Goal: Task Accomplishment & Management: Manage account settings

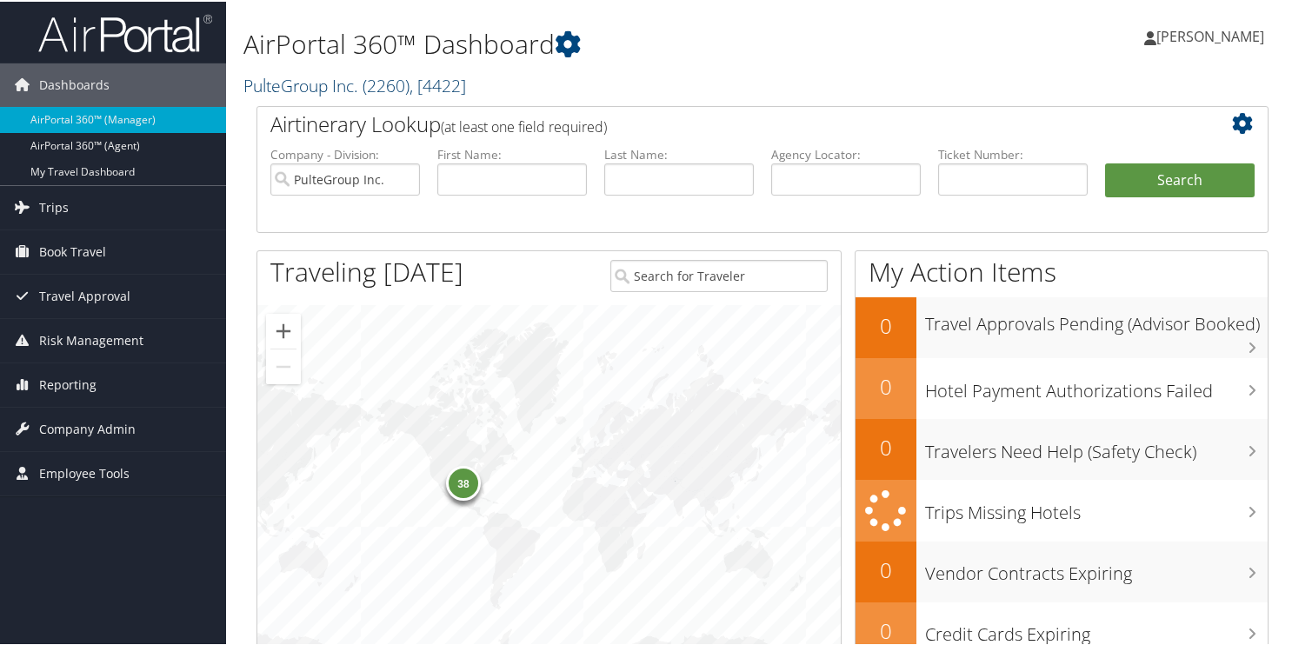
click at [263, 82] on link "PulteGroup Inc. ( 2260 ) , [ 4422 ]" at bounding box center [355, 83] width 223 height 23
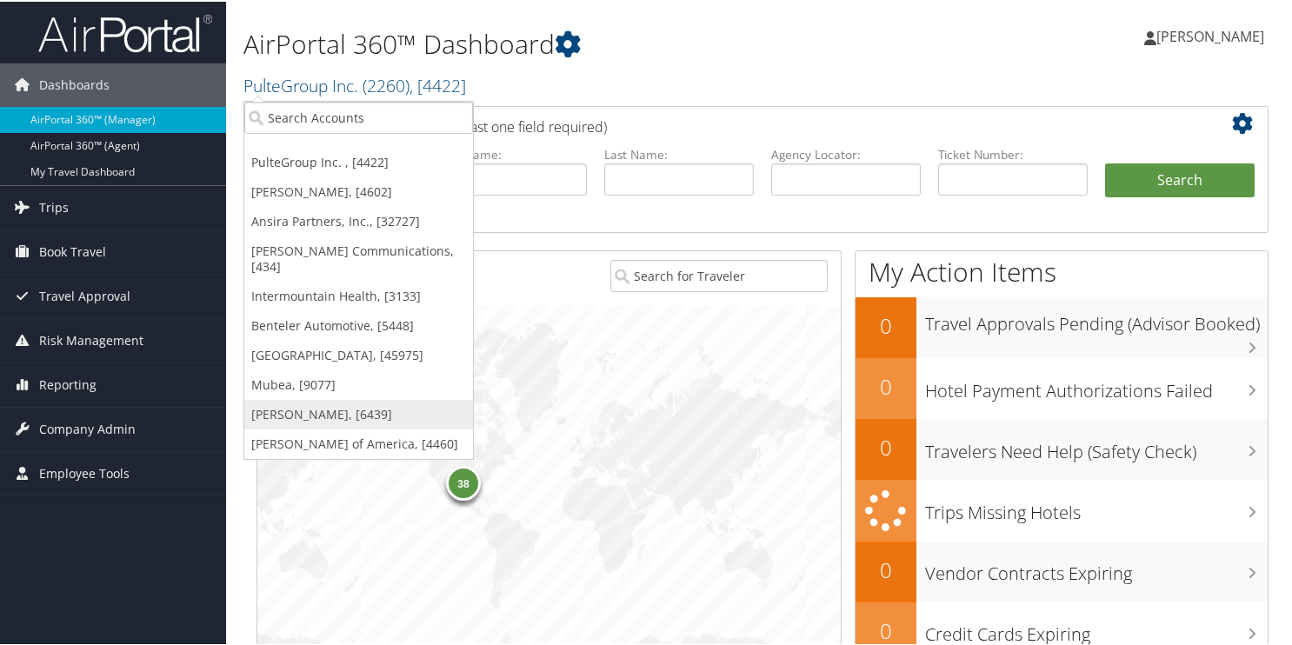
click at [294, 398] on link "Doner, [6439]" at bounding box center [358, 413] width 229 height 30
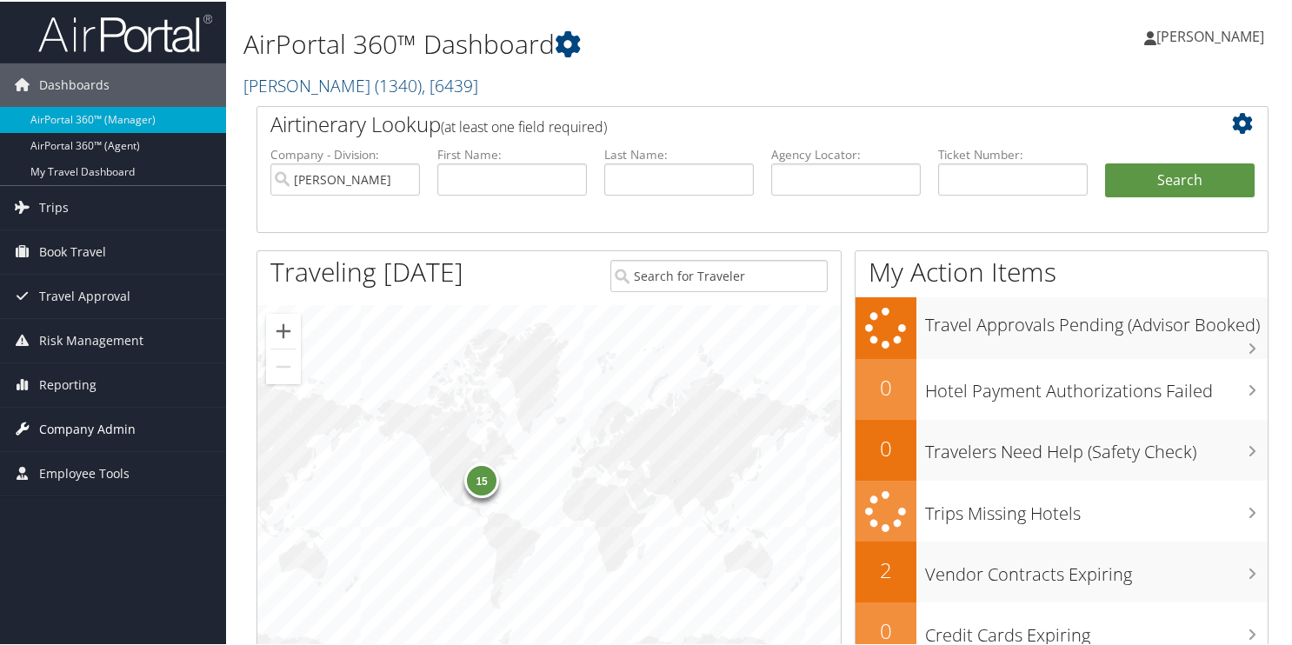
click at [126, 435] on span "Company Admin" at bounding box center [87, 427] width 97 height 43
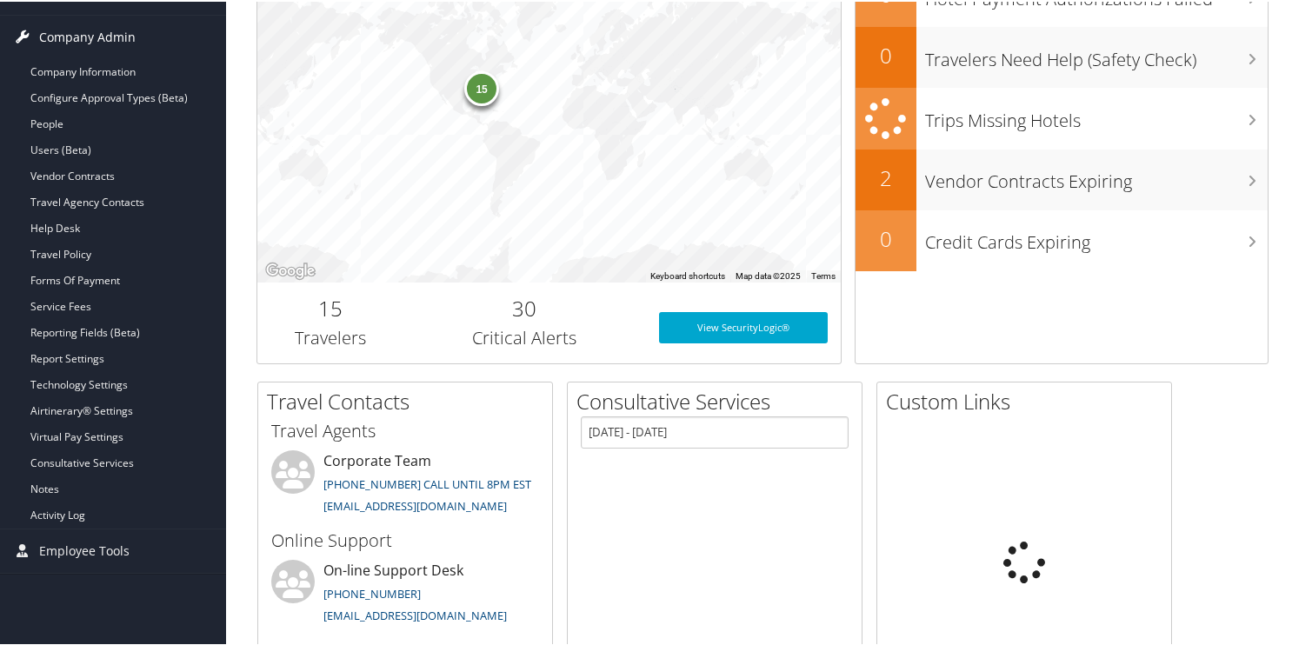
scroll to position [435, 0]
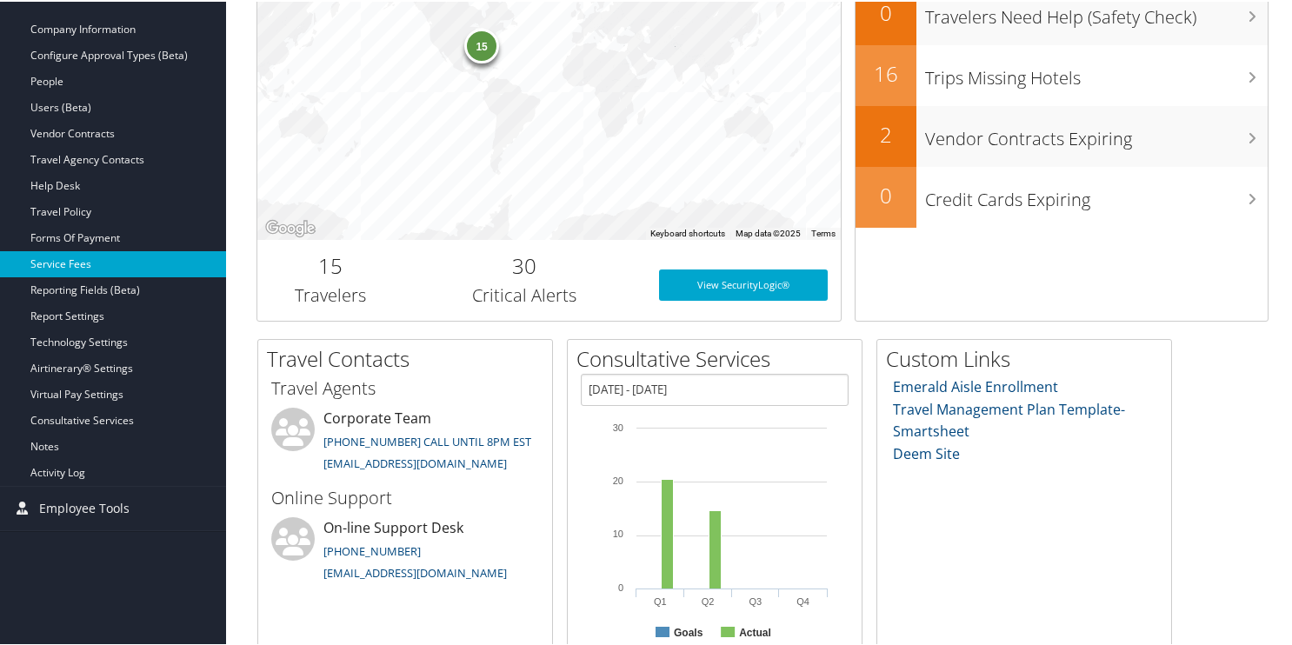
click at [50, 258] on link "Service Fees" at bounding box center [113, 263] width 226 height 26
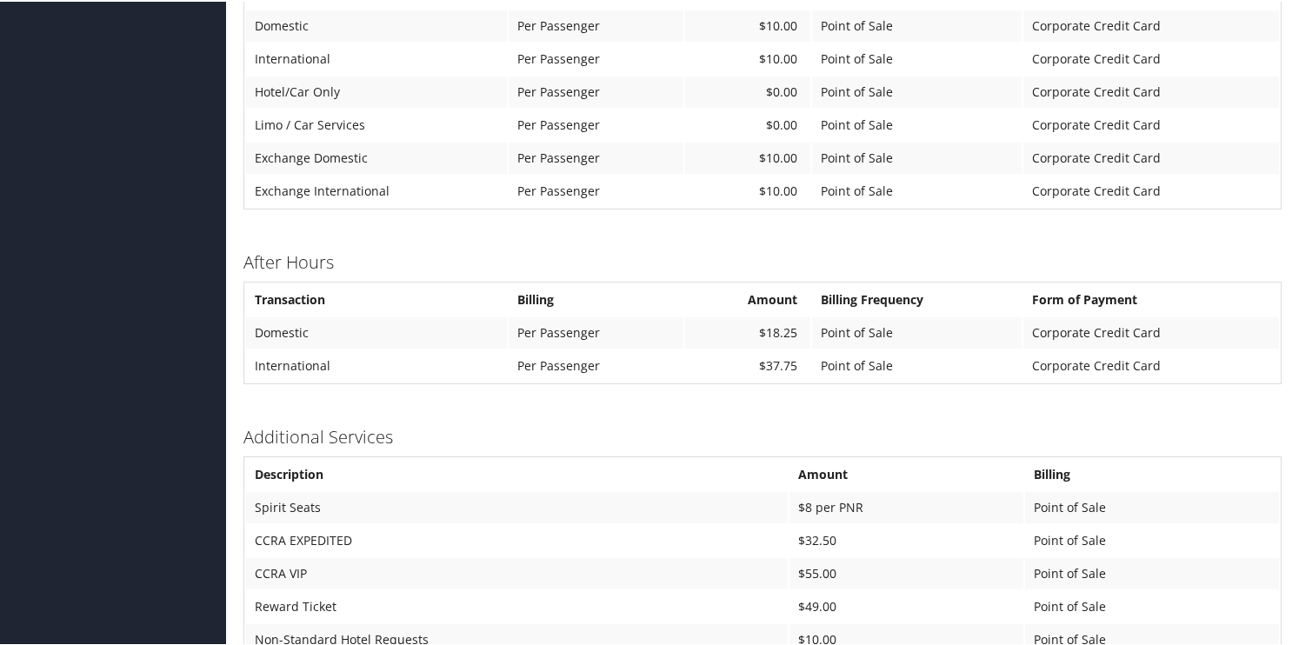
scroll to position [1323, 0]
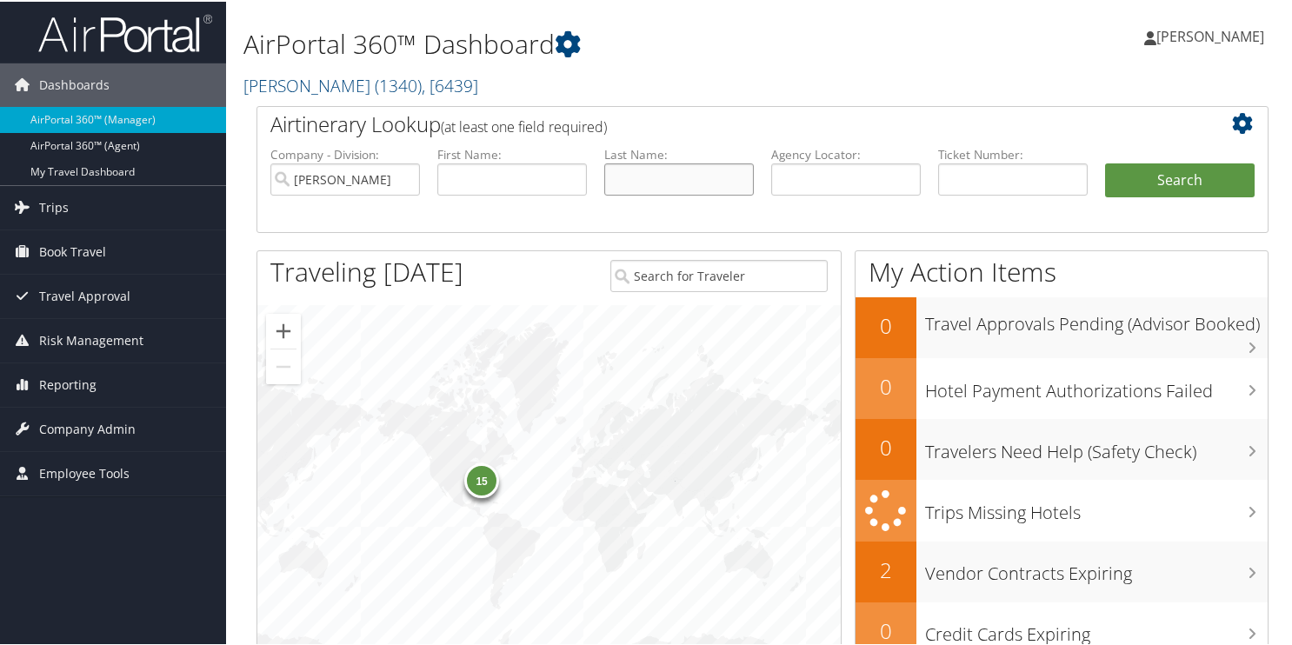
click at [637, 179] on input "text" at bounding box center [679, 178] width 150 height 32
type input "[PERSON_NAME]"
click at [1105, 162] on button "Search" at bounding box center [1180, 179] width 150 height 35
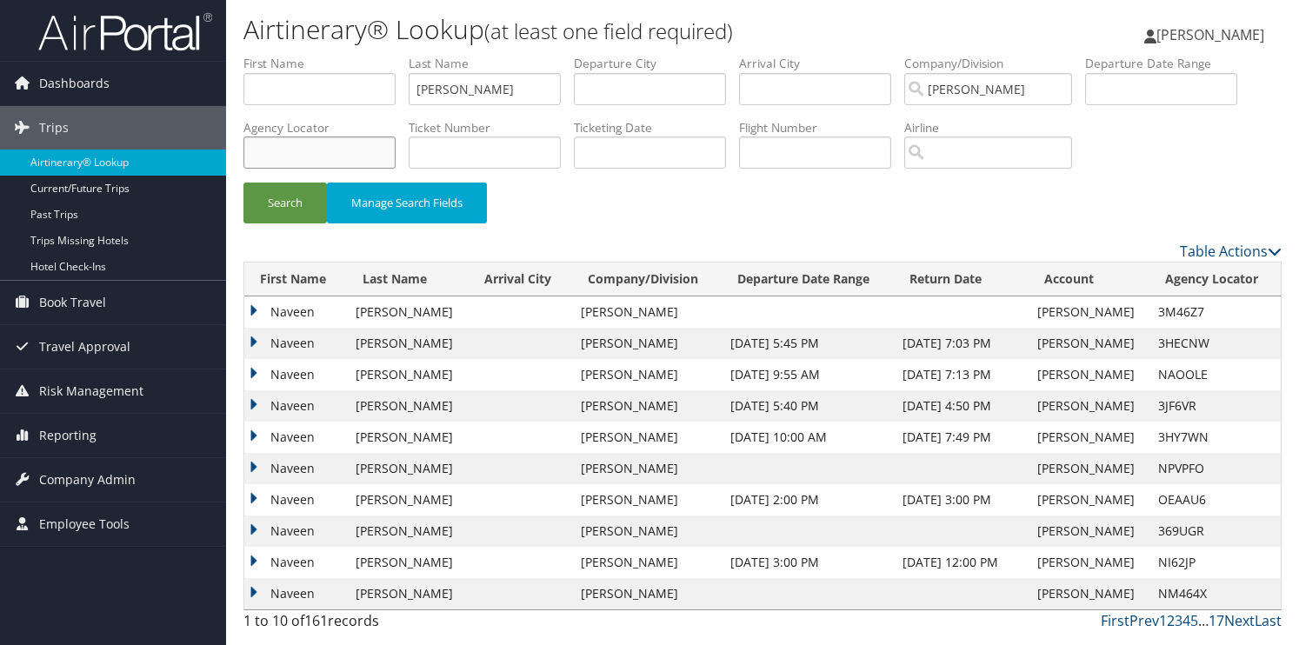
click at [295, 142] on input "text" at bounding box center [320, 153] width 152 height 32
type input "cszq5r"
click at [277, 201] on button "Search" at bounding box center [285, 203] width 83 height 41
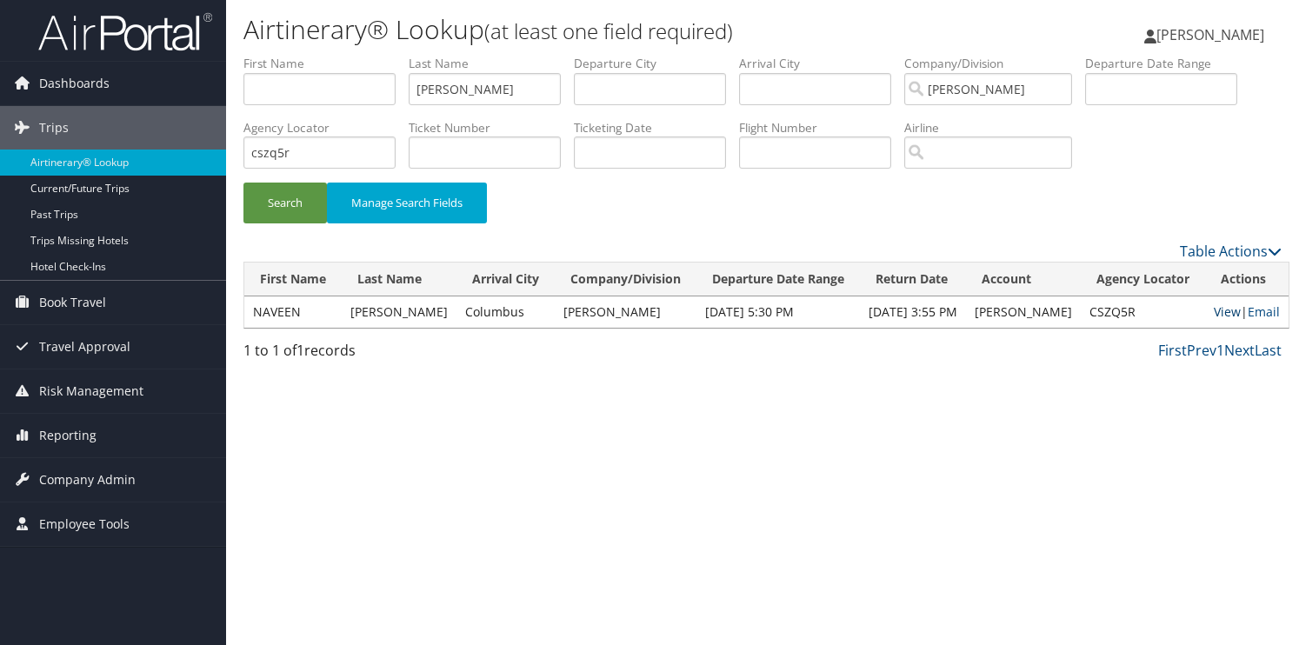
click at [1214, 312] on link "View" at bounding box center [1227, 312] width 27 height 17
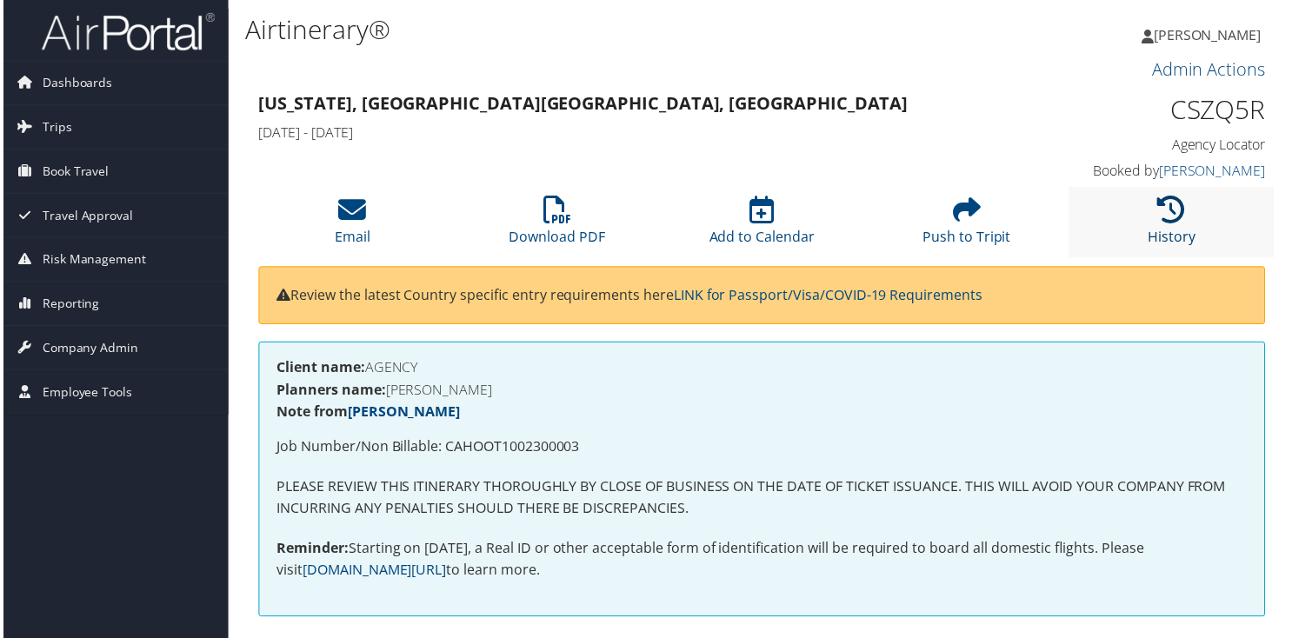
click at [1179, 208] on icon at bounding box center [1175, 211] width 28 height 28
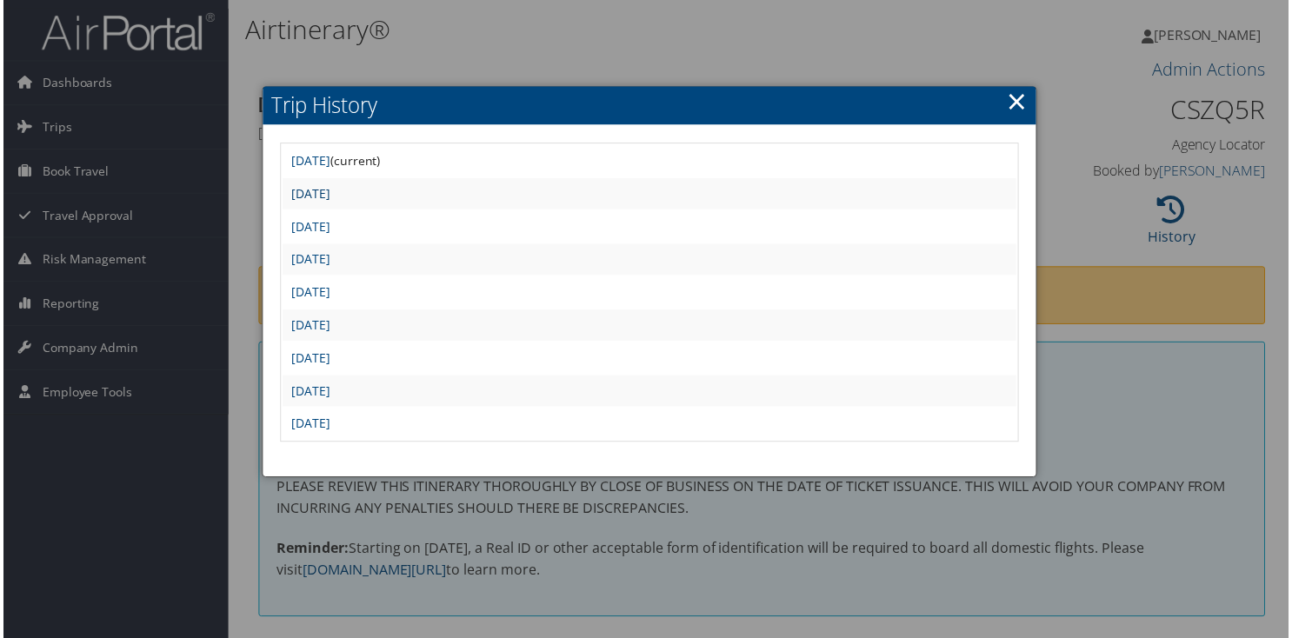
click at [329, 197] on link "Sat Jul 19 09:08:35 MDT 2025" at bounding box center [309, 194] width 39 height 17
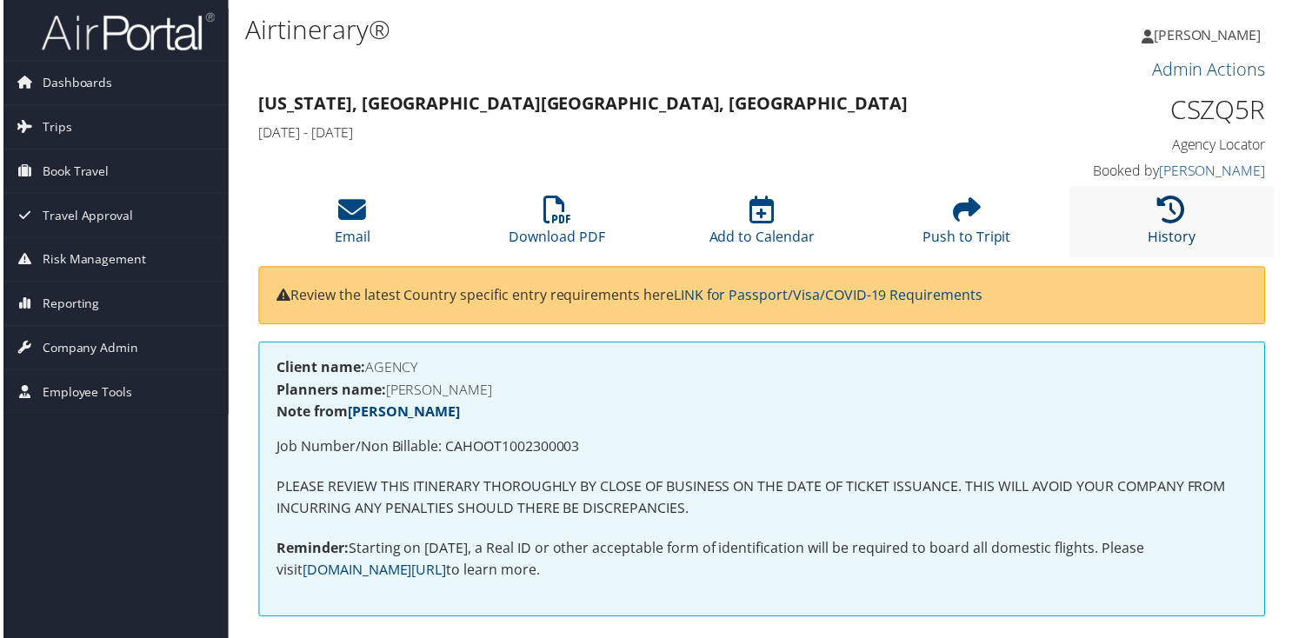
click at [1164, 211] on icon at bounding box center [1175, 211] width 28 height 28
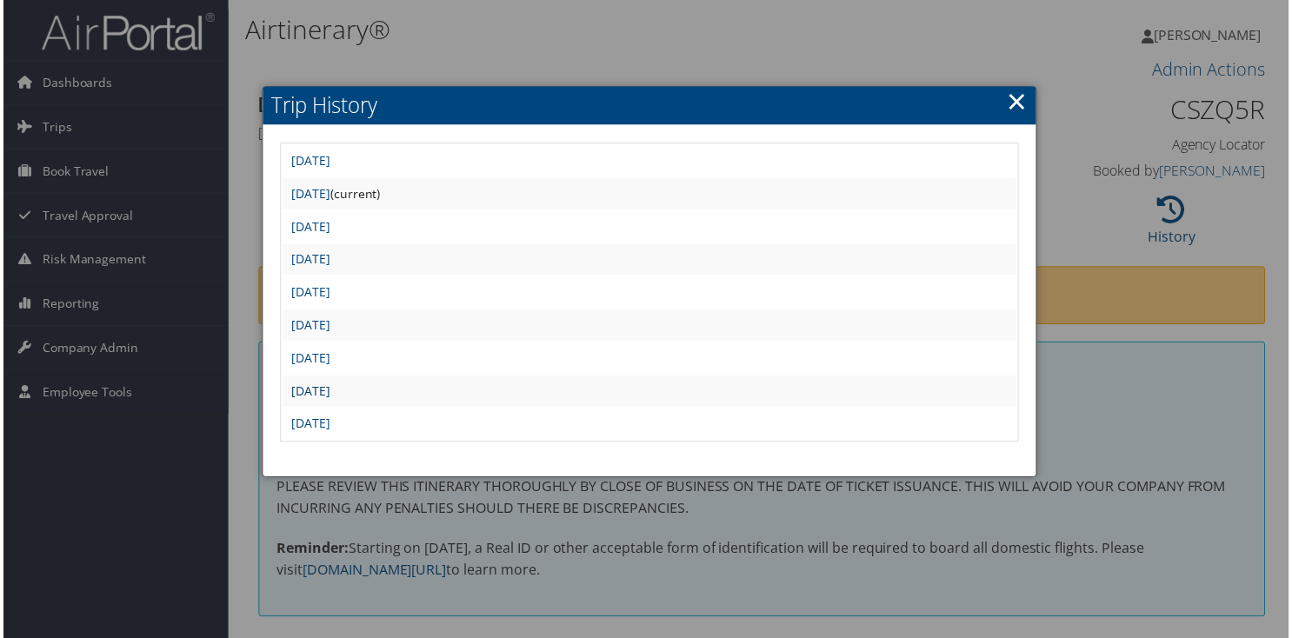
click at [320, 394] on link "Fri Jul 11 13:58:57 MDT 2025" at bounding box center [309, 392] width 39 height 17
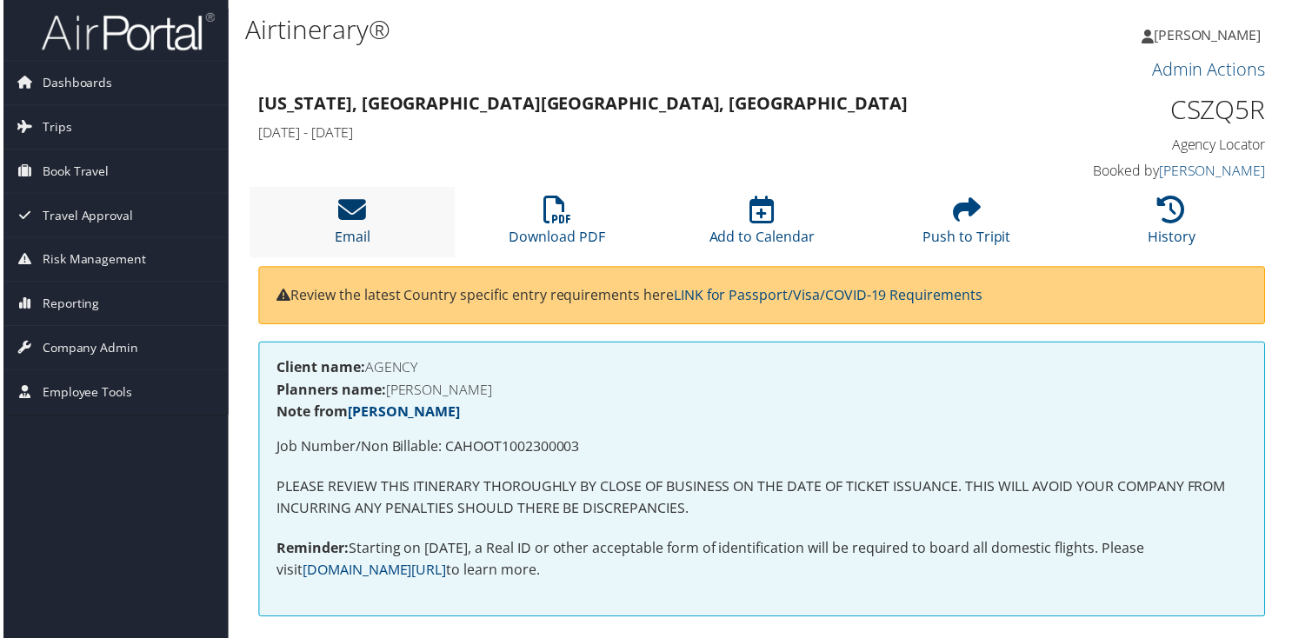
click at [343, 203] on icon at bounding box center [351, 211] width 28 height 28
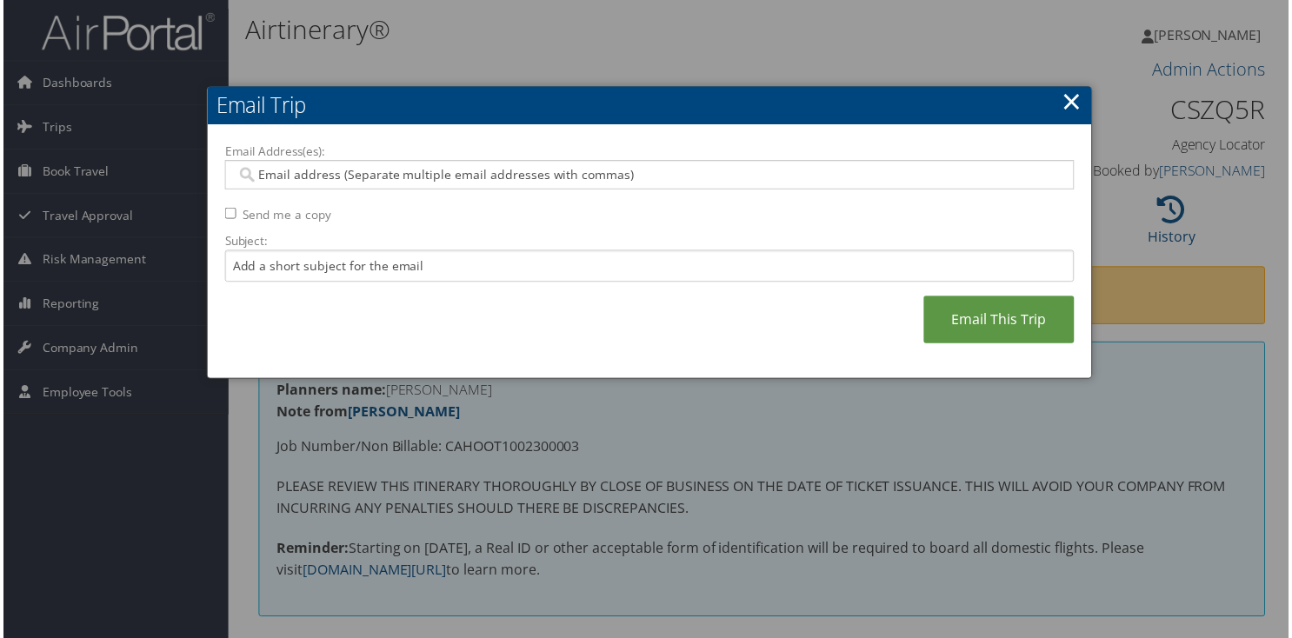
click at [1064, 103] on link "×" at bounding box center [1074, 101] width 20 height 35
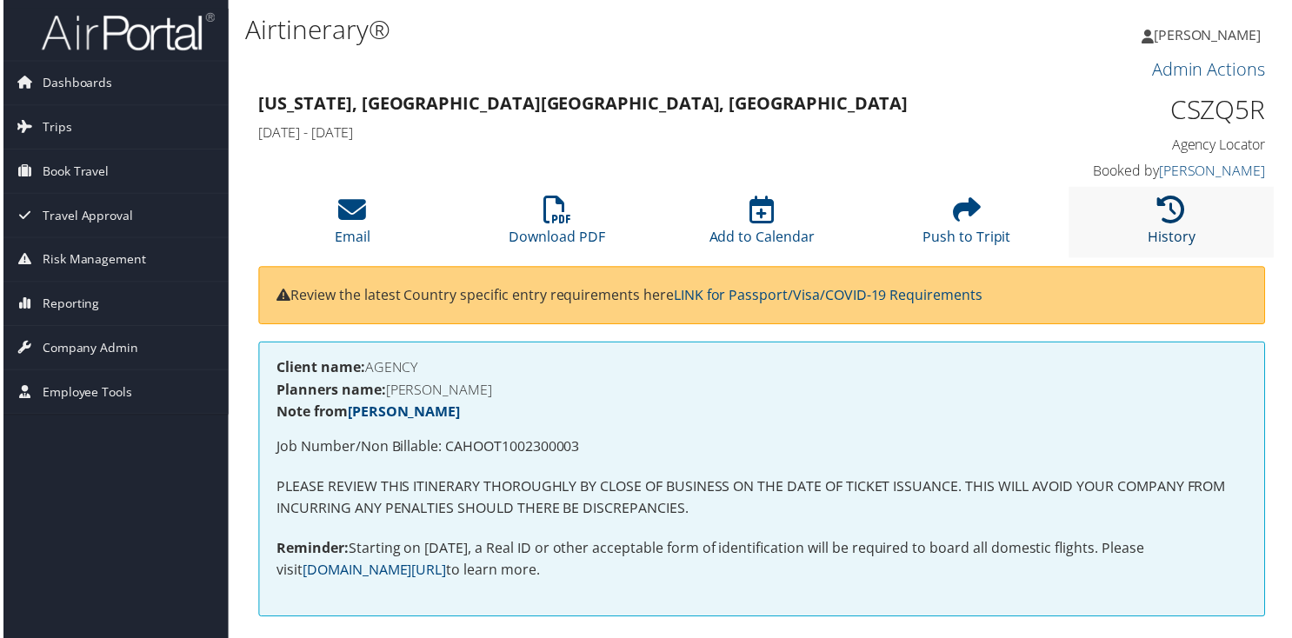
click at [1161, 204] on icon at bounding box center [1175, 211] width 28 height 28
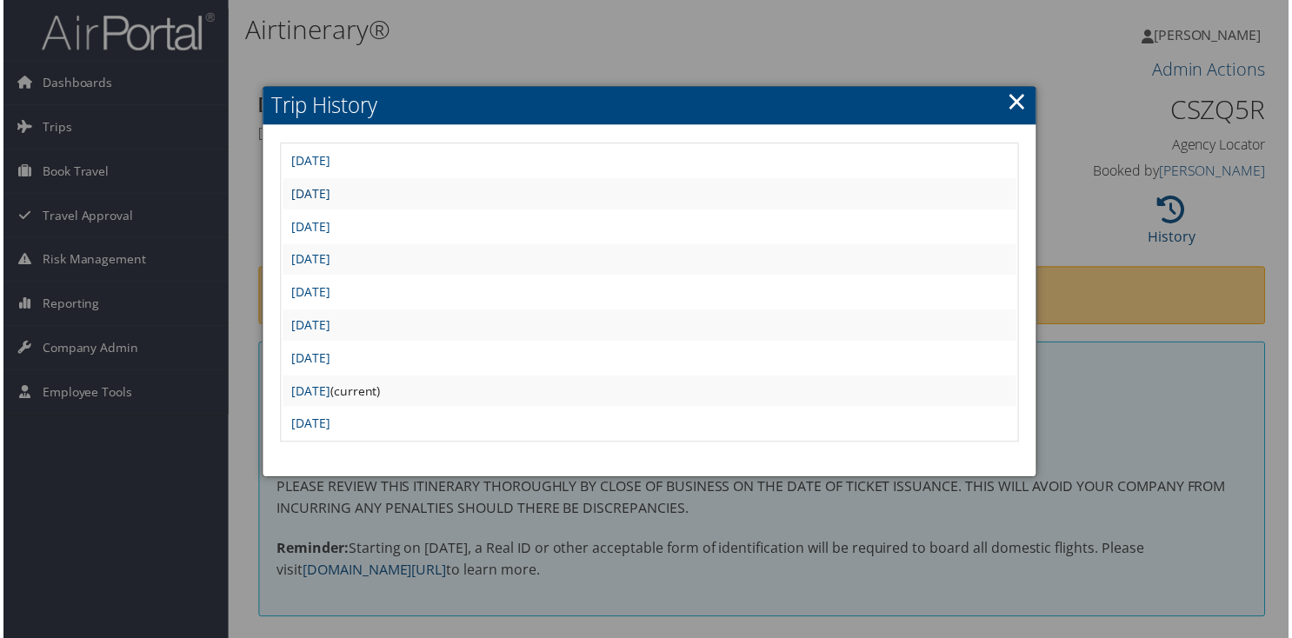
click at [311, 196] on link "Sat Jul 19 09:08:35 MDT 2025" at bounding box center [309, 194] width 39 height 17
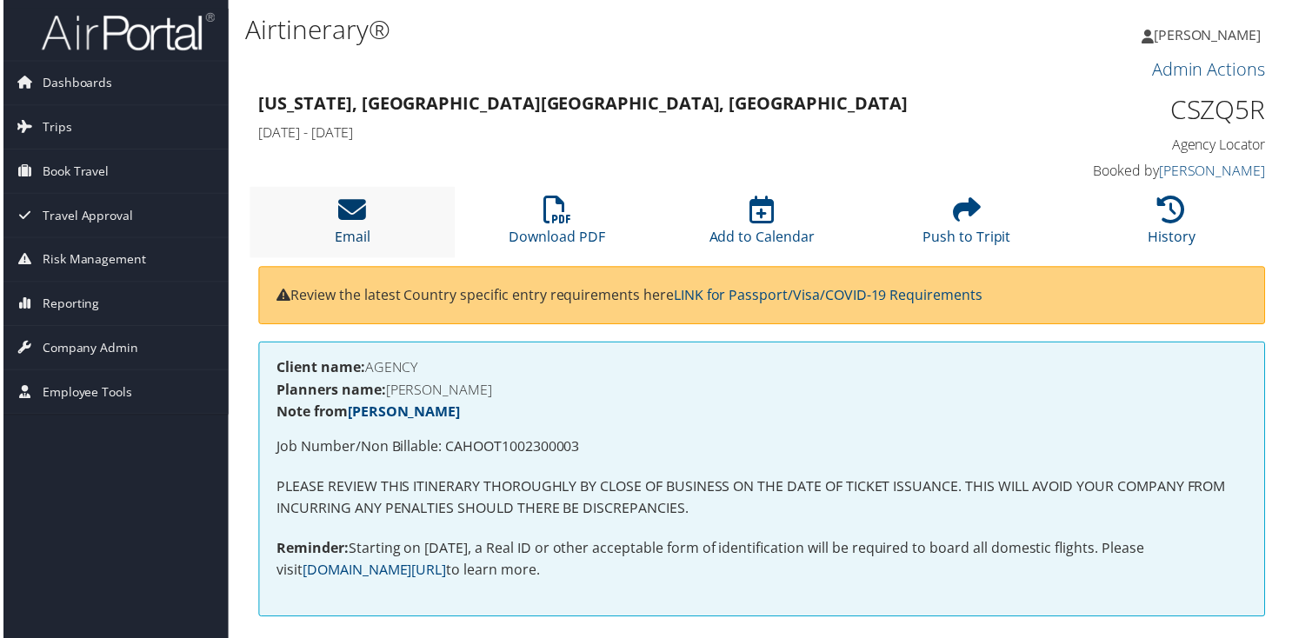
click at [357, 224] on icon at bounding box center [351, 211] width 28 height 28
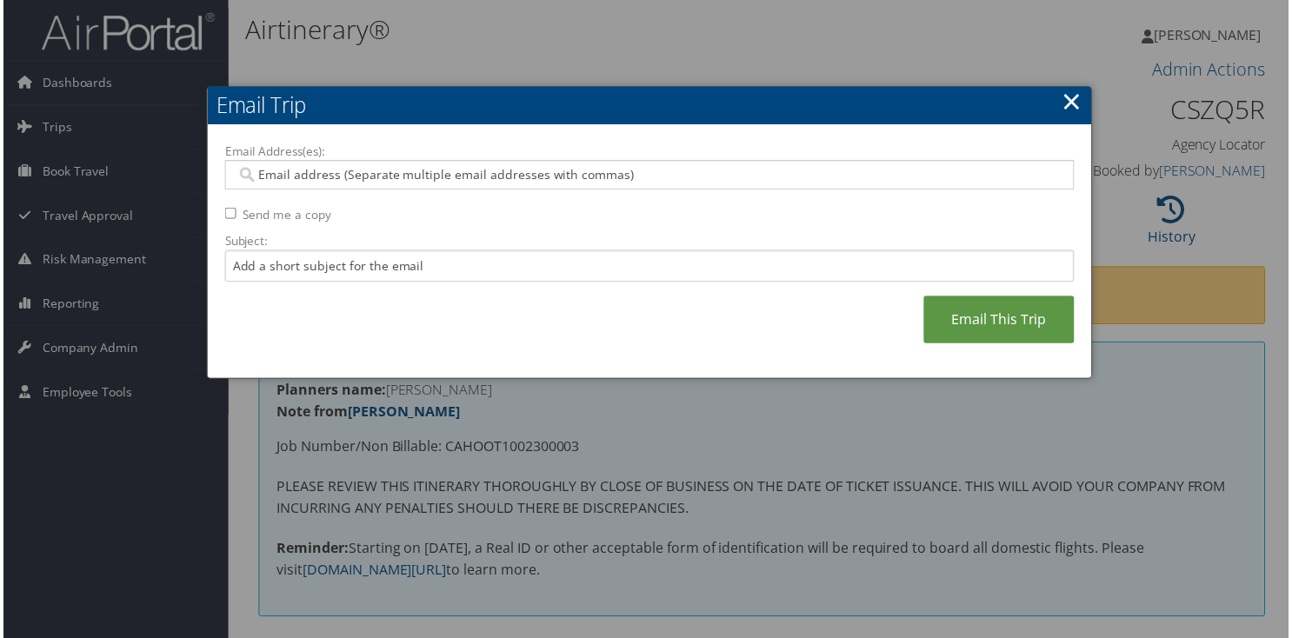
click at [368, 181] on input "Email Address(es):" at bounding box center [649, 175] width 831 height 17
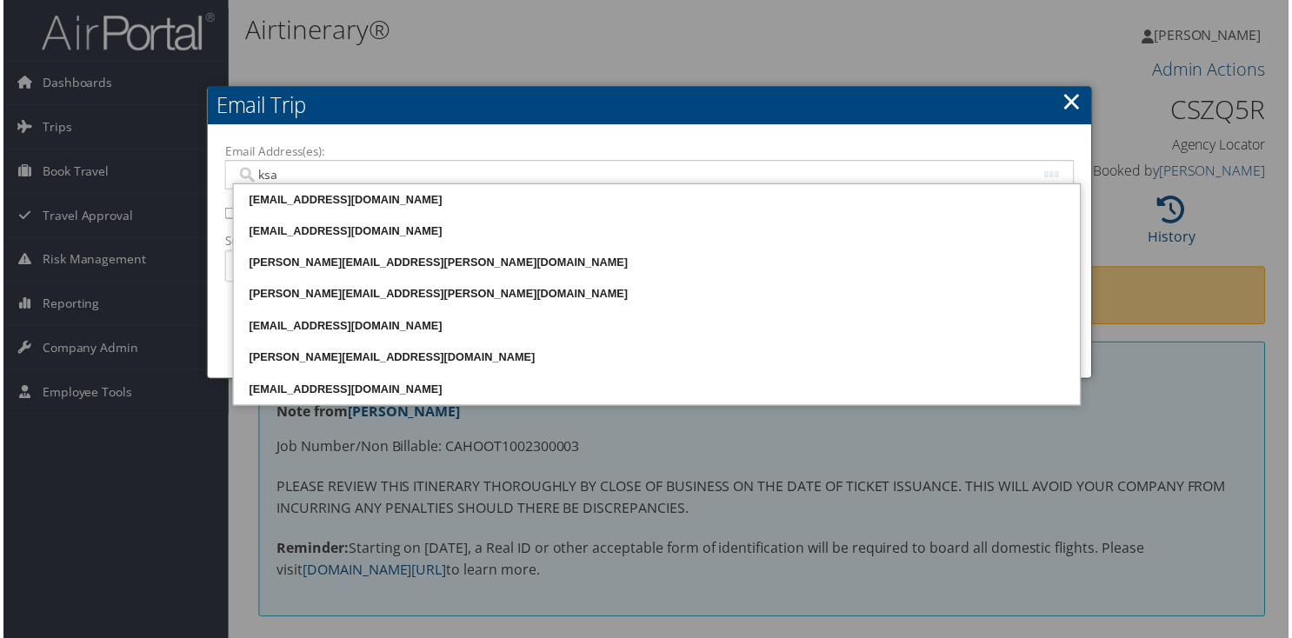
type input "ksat"
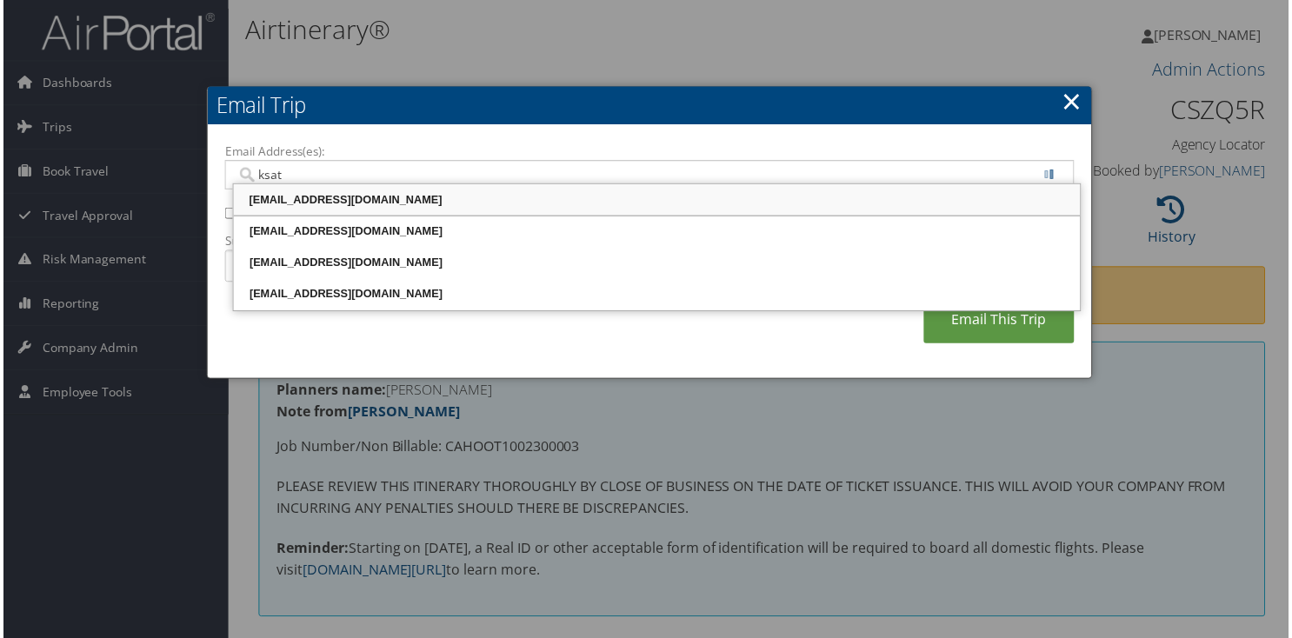
click at [371, 205] on div "[EMAIL_ADDRESS][DOMAIN_NAME]" at bounding box center [657, 200] width 846 height 17
type input "[EMAIL_ADDRESS][DOMAIN_NAME]"
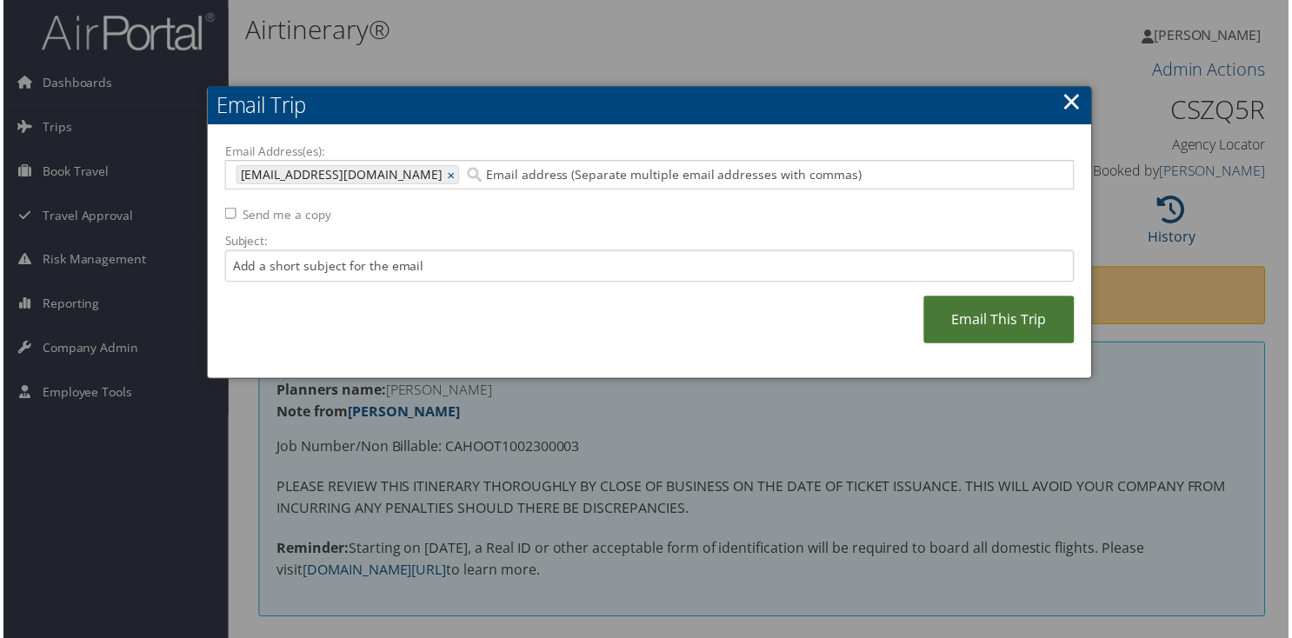
click at [998, 325] on link "Email This Trip" at bounding box center [1000, 321] width 151 height 48
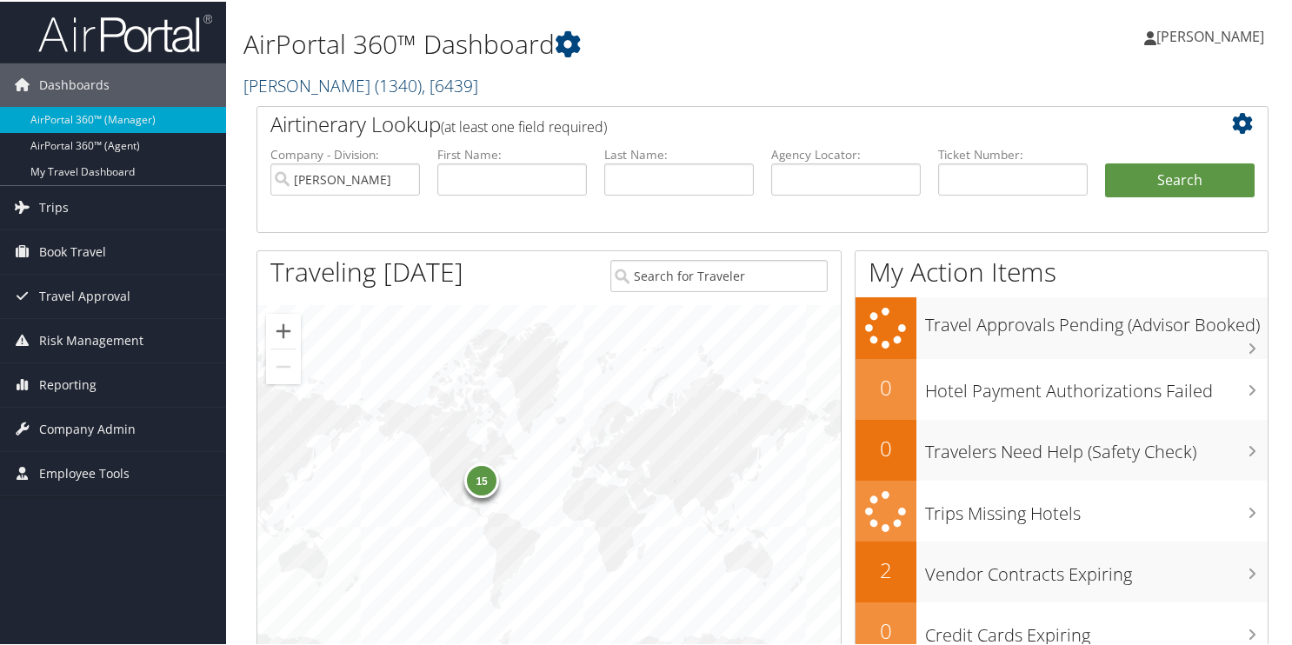
click at [291, 78] on link "[PERSON_NAME] ( 1340 ) , [ 6439 ]" at bounding box center [361, 83] width 235 height 23
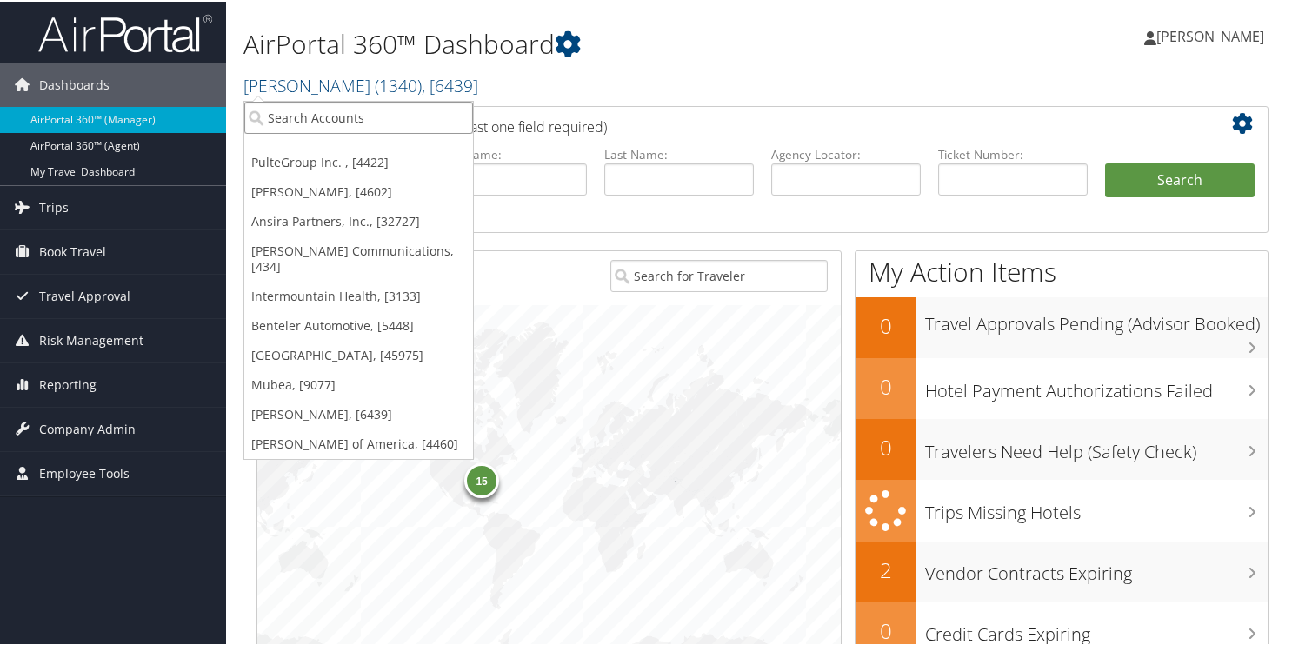
click at [294, 117] on input "search" at bounding box center [358, 116] width 229 height 32
type input "1802"
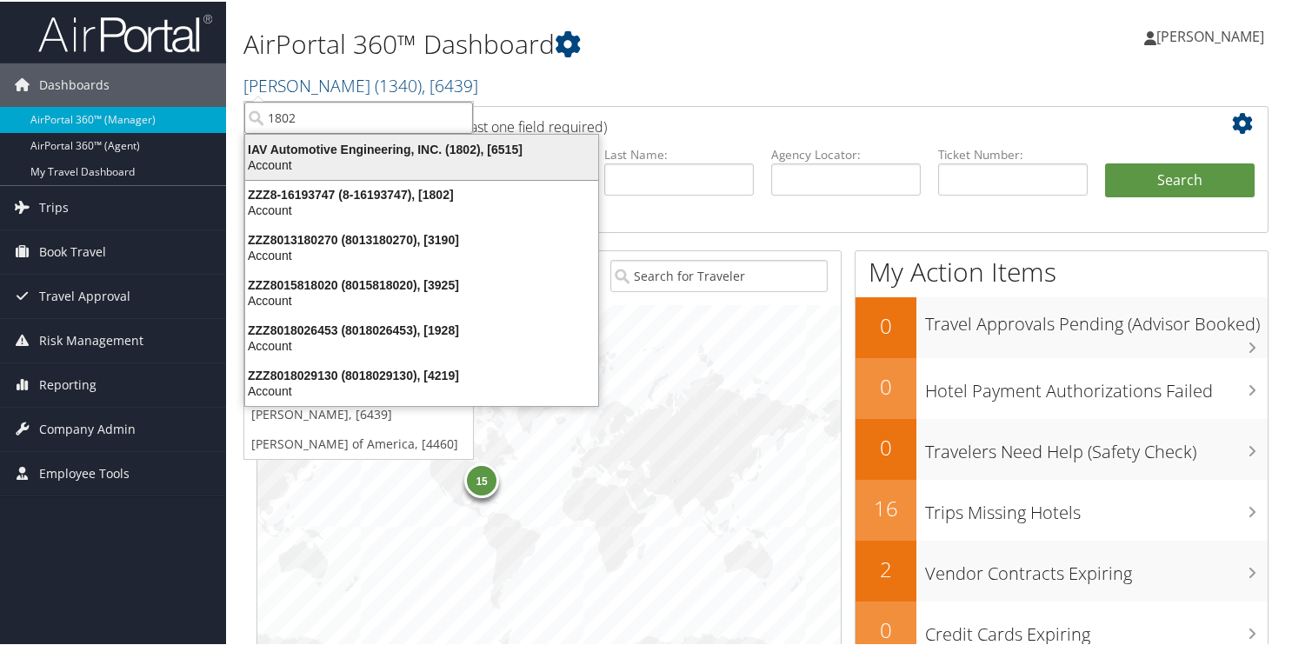
click at [273, 145] on div "IAV Automotive Engineering, INC. (1802), [6515]" at bounding box center [422, 148] width 374 height 16
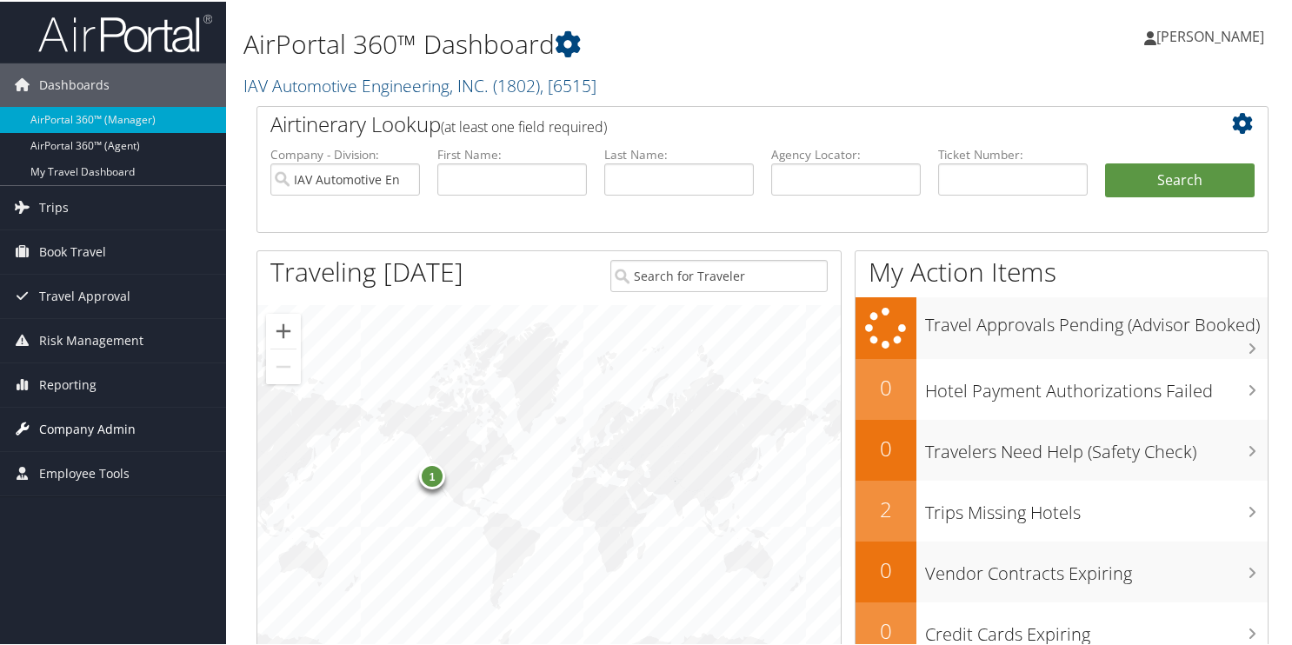
click at [108, 428] on span "Company Admin" at bounding box center [87, 427] width 97 height 43
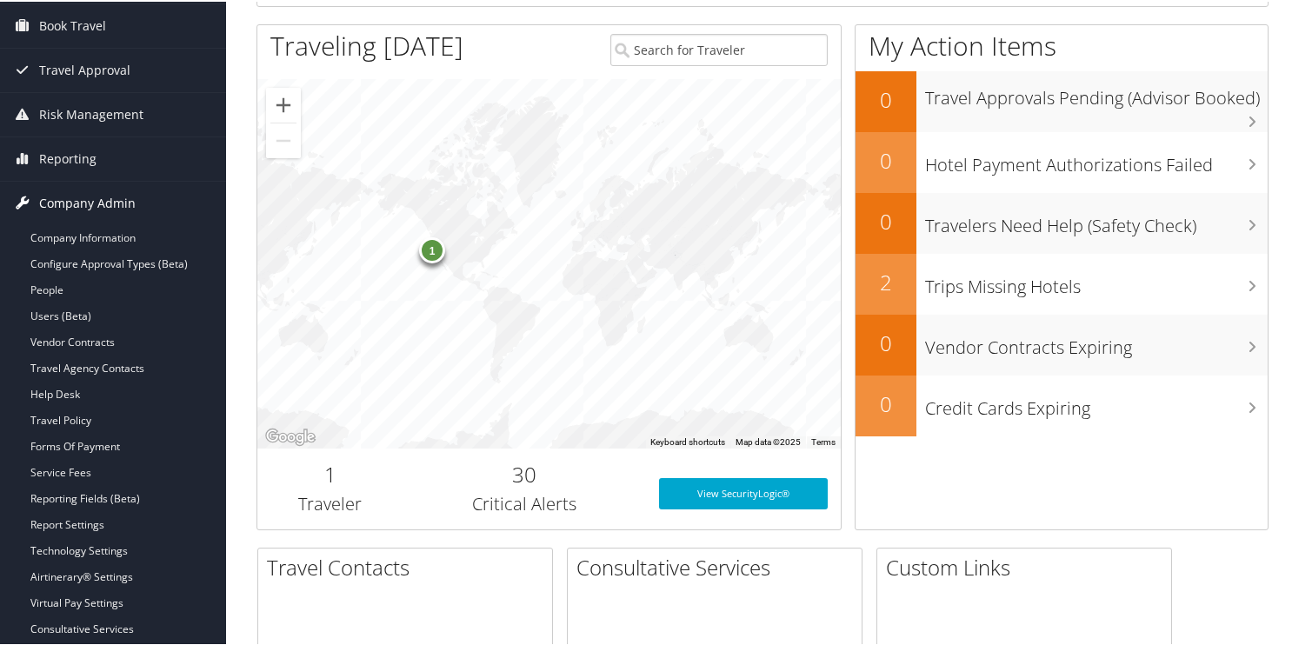
scroll to position [261, 0]
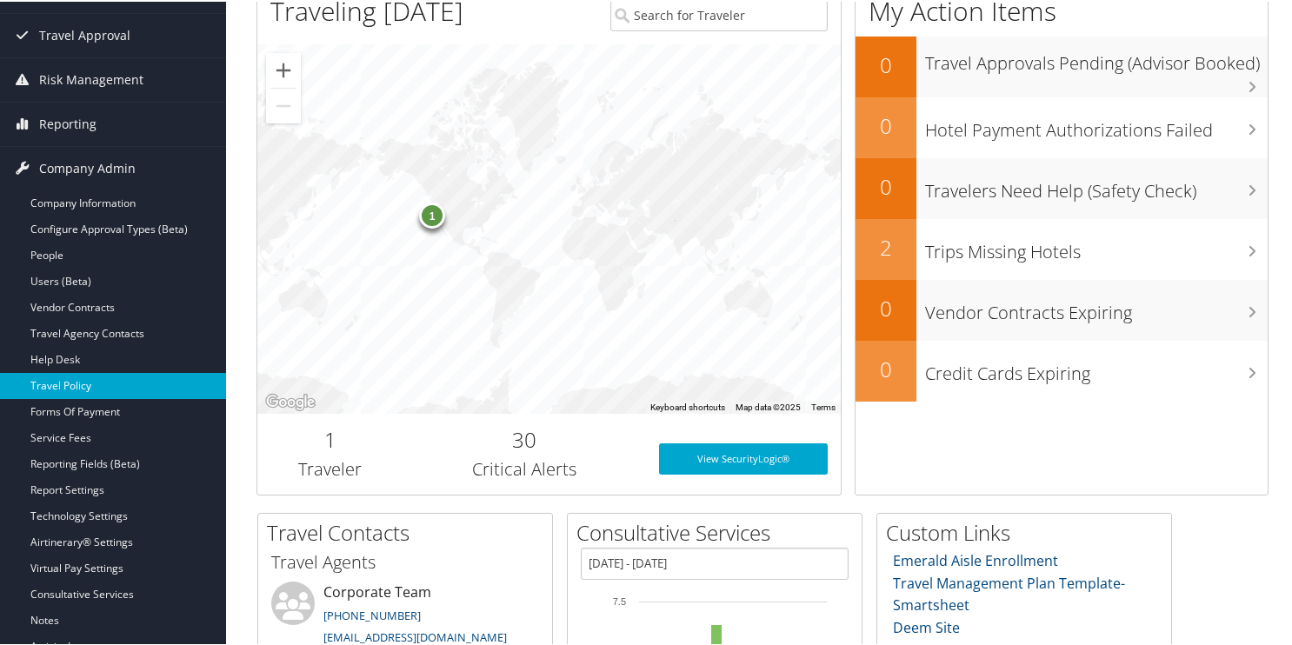
click at [62, 382] on link "Travel Policy" at bounding box center [113, 384] width 226 height 26
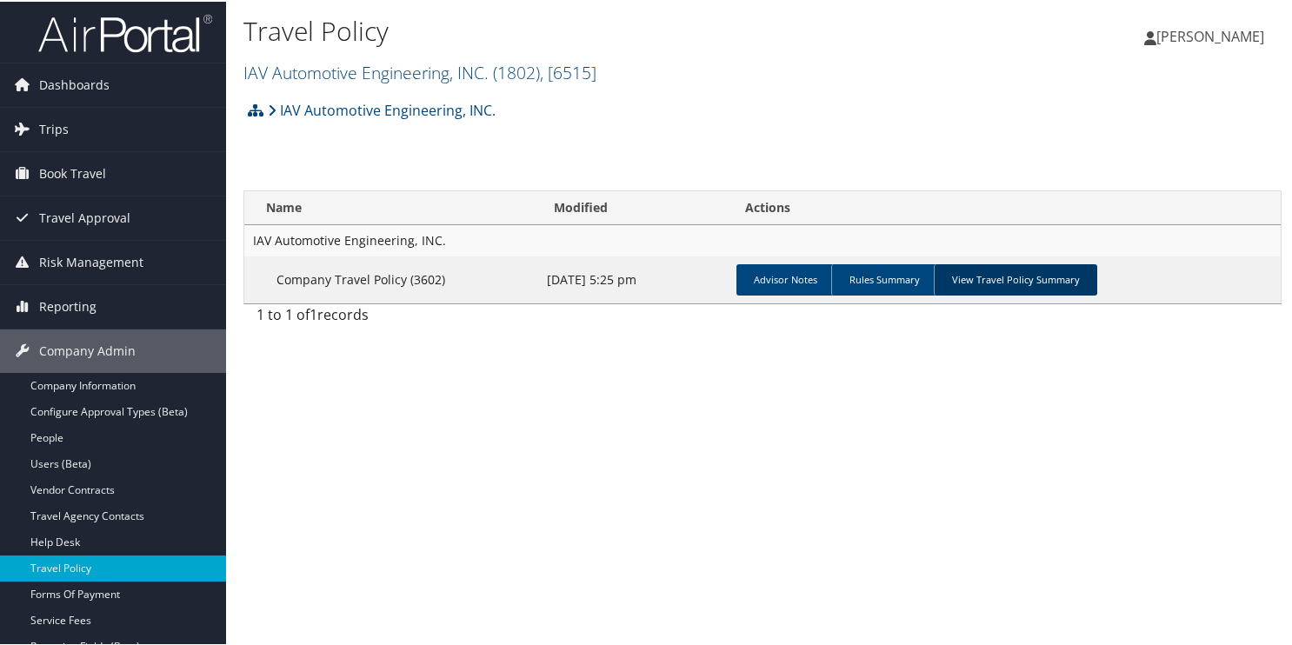
click at [992, 277] on link "View Travel Policy Summary" at bounding box center [1015, 278] width 163 height 31
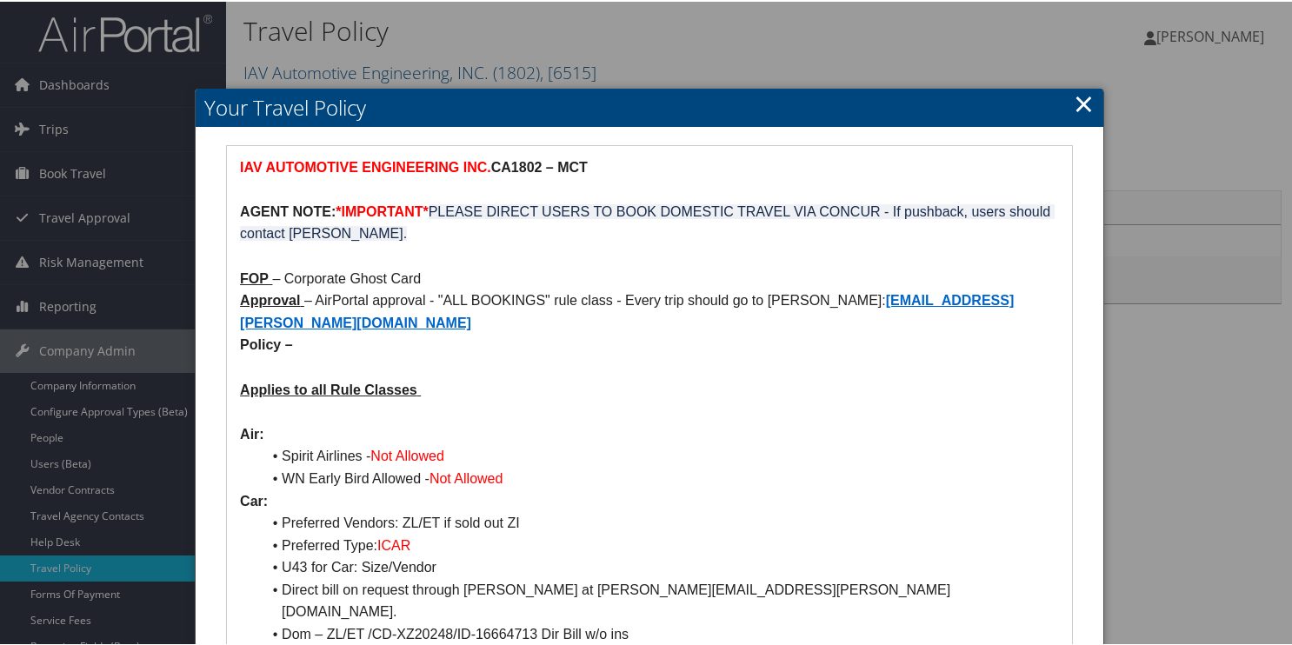
click at [1078, 106] on link "×" at bounding box center [1084, 101] width 20 height 35
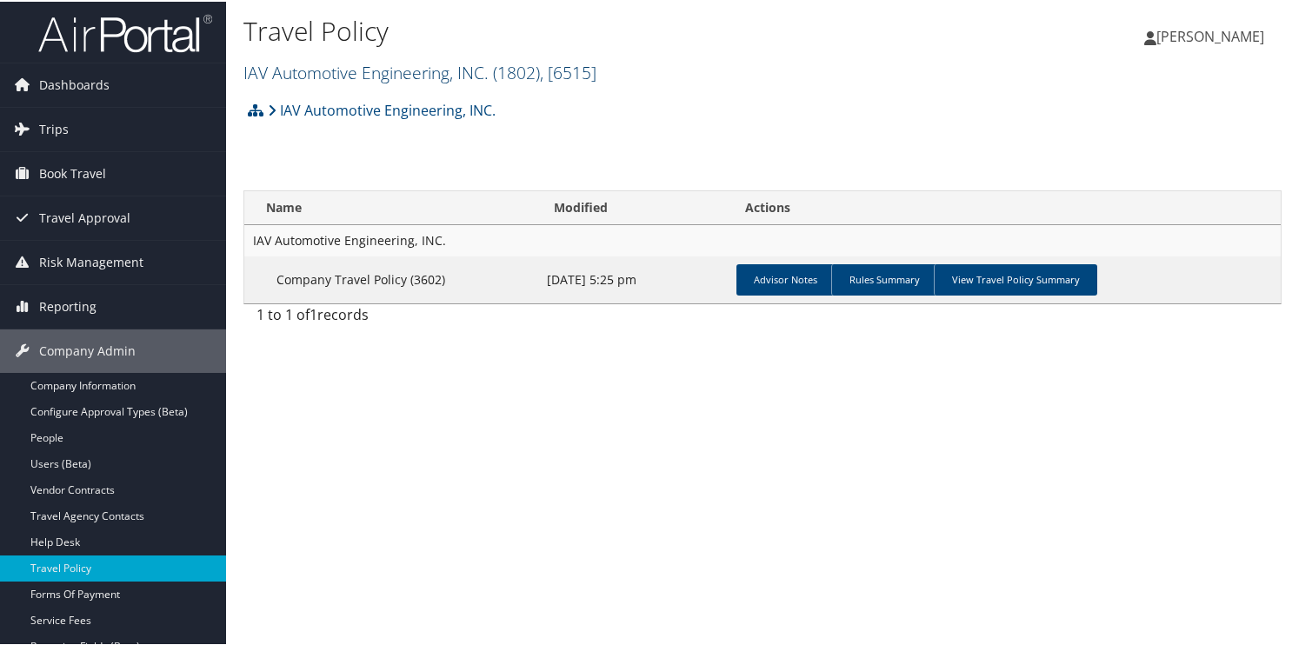
click at [283, 72] on link "IAV Automotive Engineering, INC. ( 1802 ) , [ 6515 ]" at bounding box center [420, 70] width 353 height 23
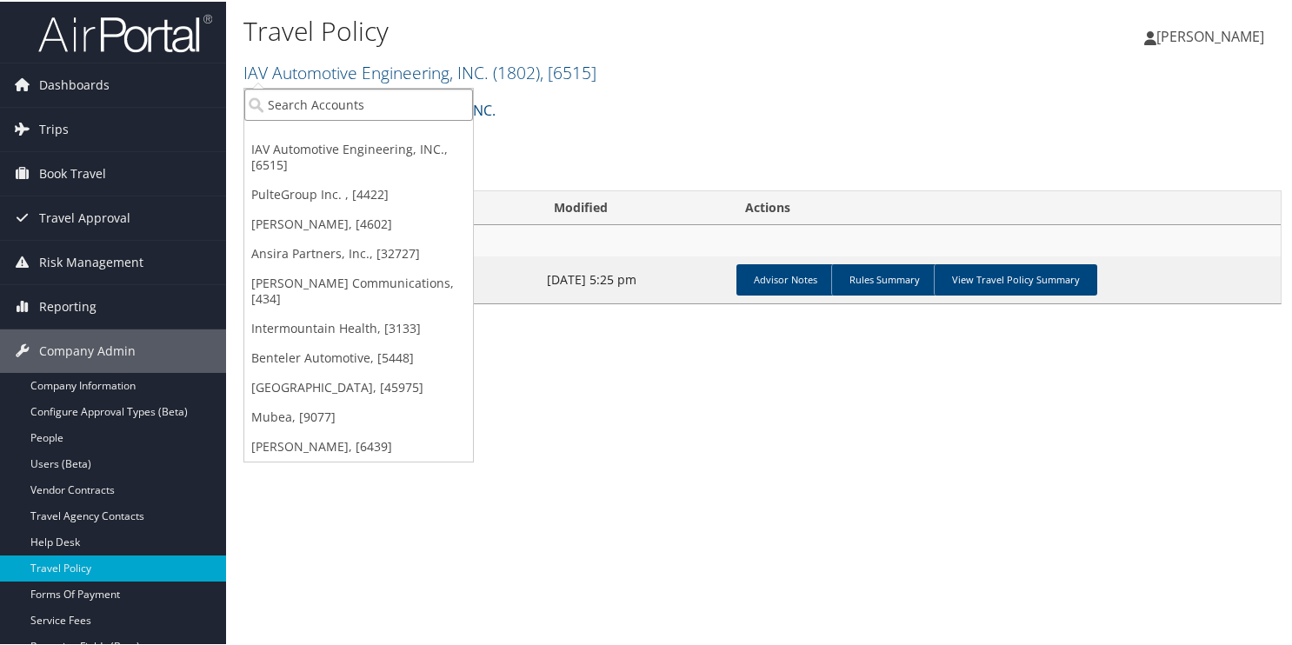
click at [287, 112] on input "search" at bounding box center [358, 103] width 229 height 32
type input "1425"
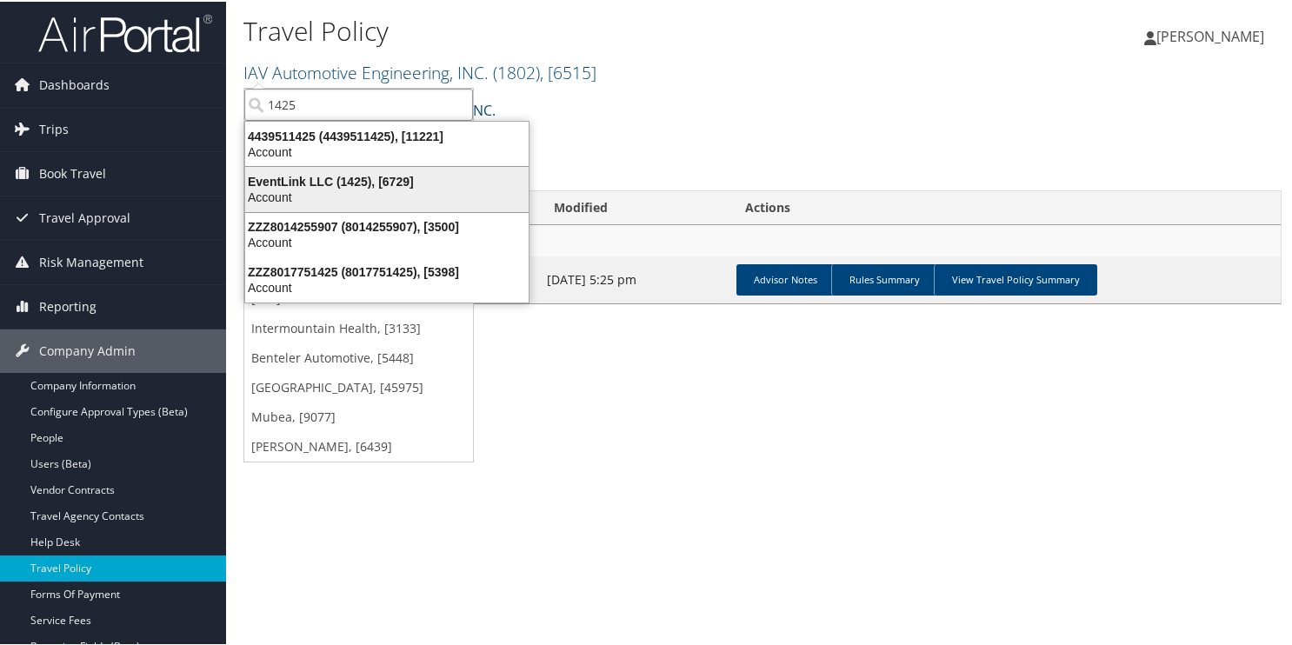
click at [285, 183] on div "EventLink LLC (1425), [6729]" at bounding box center [387, 180] width 304 height 16
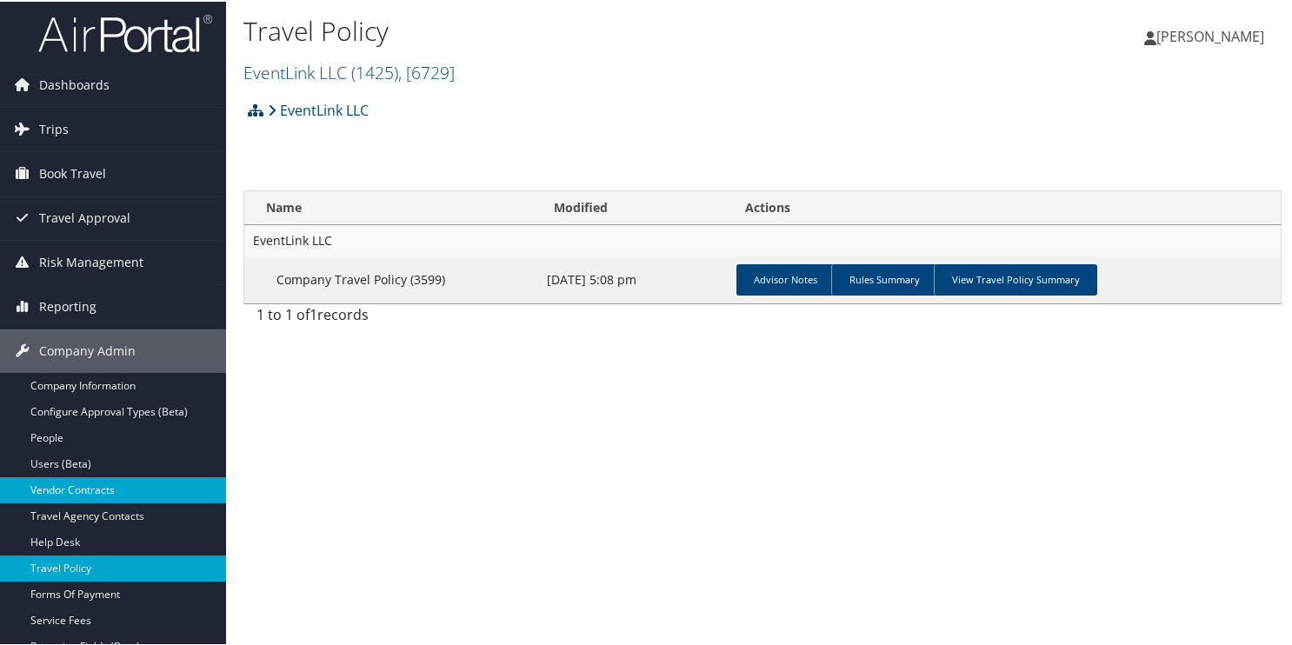
click at [90, 479] on link "Vendor Contracts" at bounding box center [113, 489] width 226 height 26
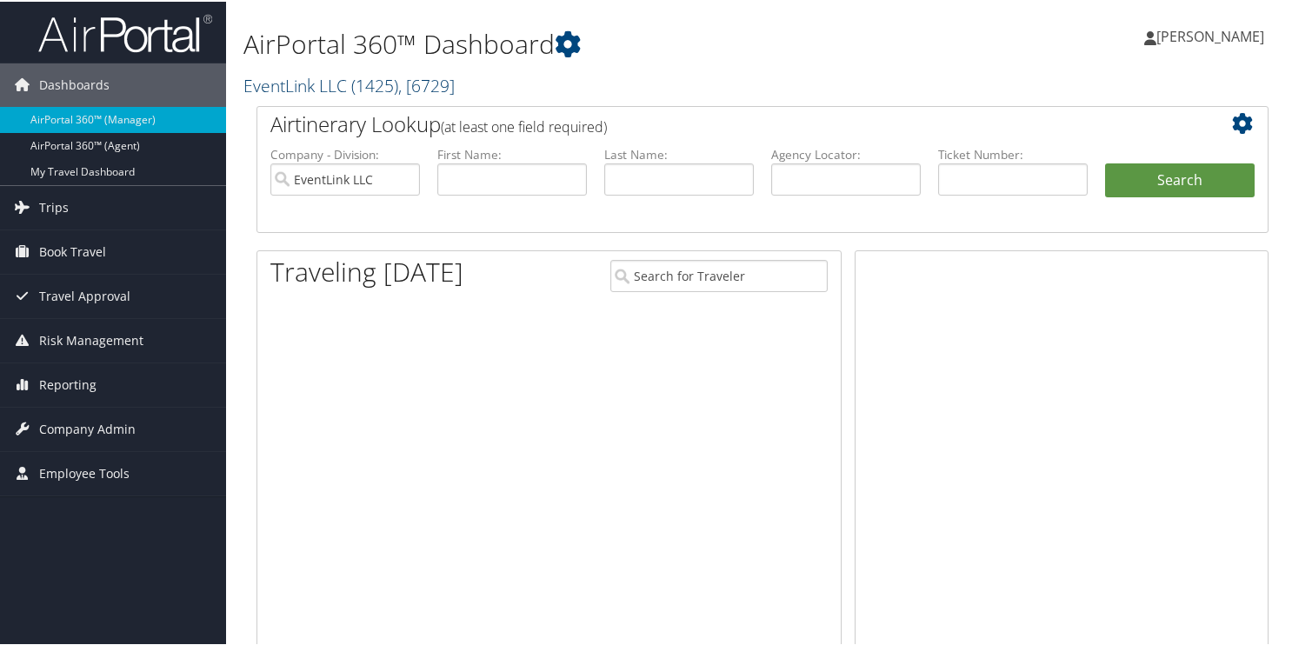
click at [326, 78] on link "EventLink LLC ( 1425 ) , [ 6729 ]" at bounding box center [349, 83] width 211 height 23
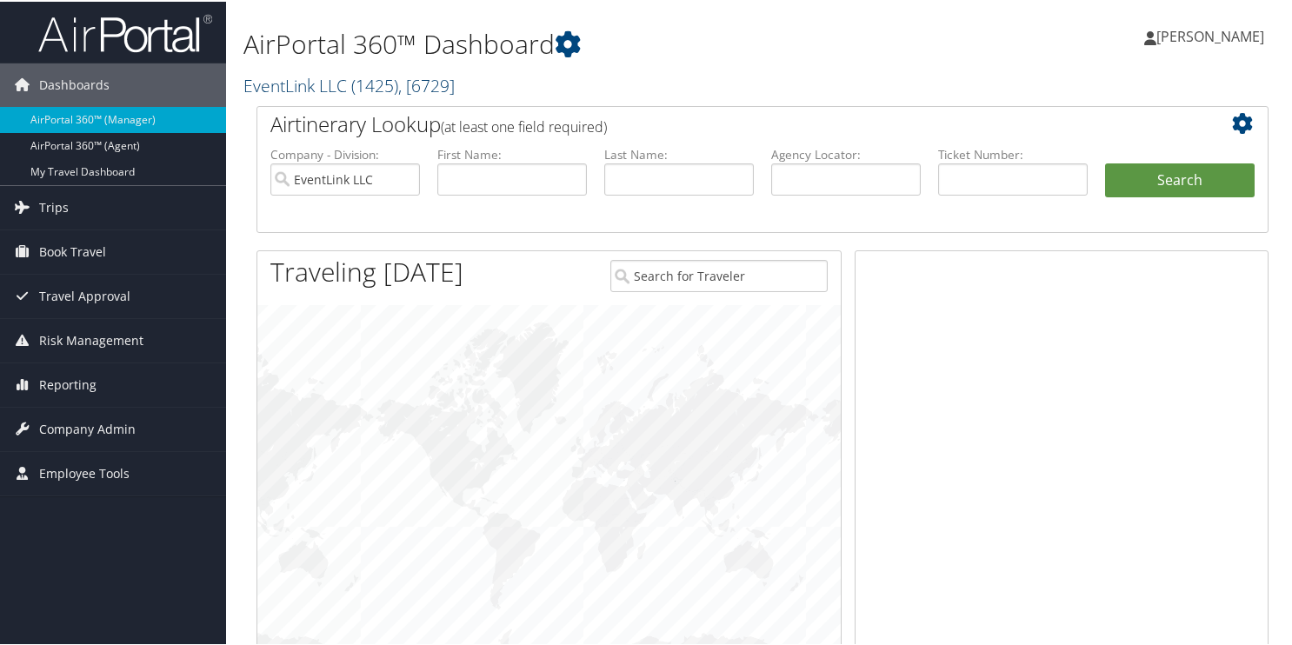
click at [263, 86] on link "EventLink LLC ( 1425 ) , [ 6729 ]" at bounding box center [349, 83] width 211 height 23
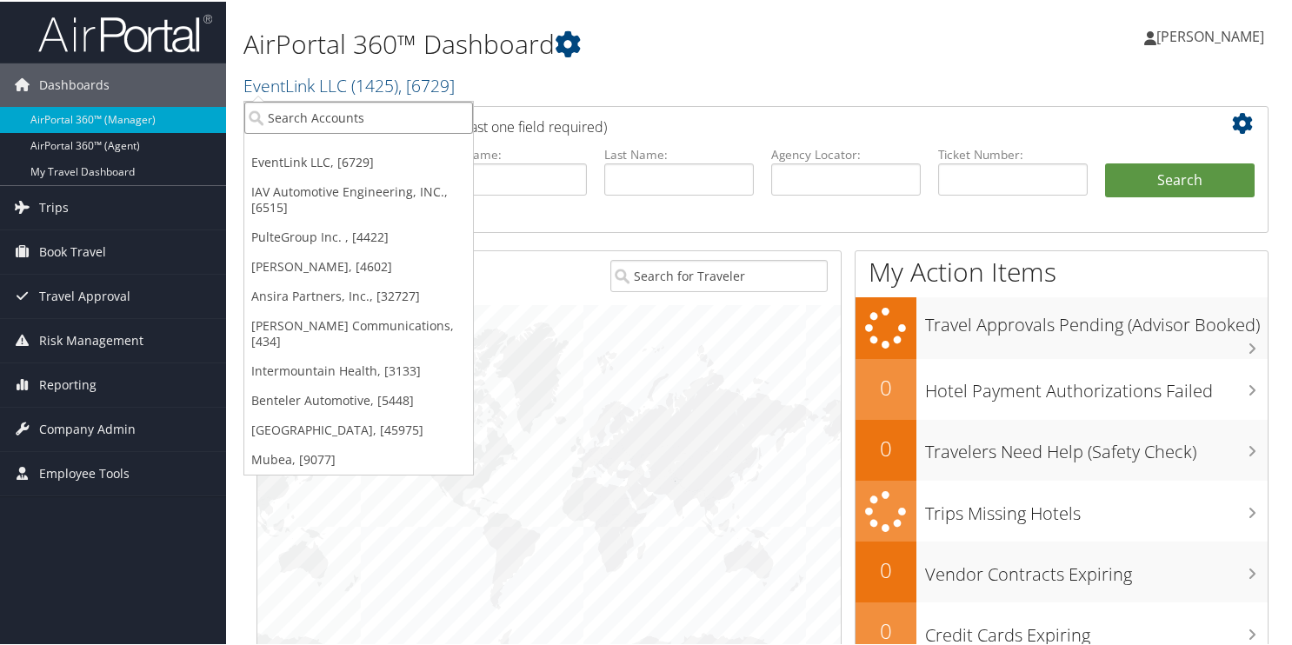
click at [275, 105] on input "search" at bounding box center [358, 116] width 229 height 32
type input "3723"
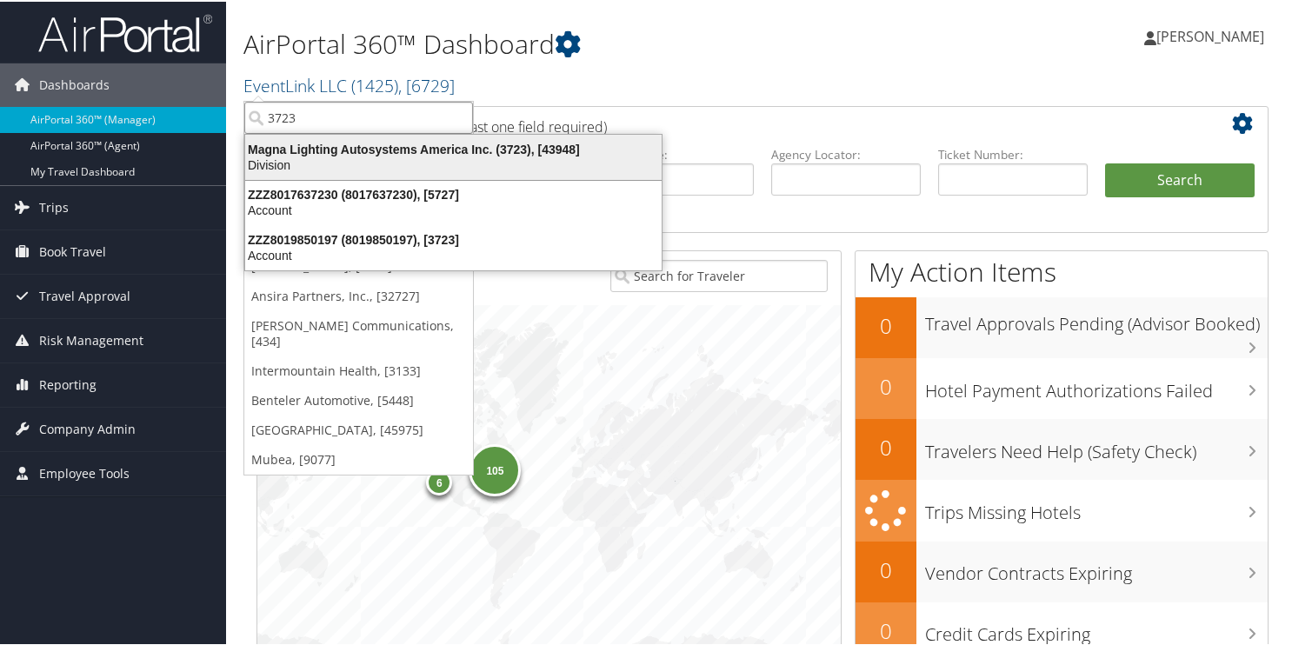
click at [264, 156] on div "Division" at bounding box center [453, 164] width 437 height 16
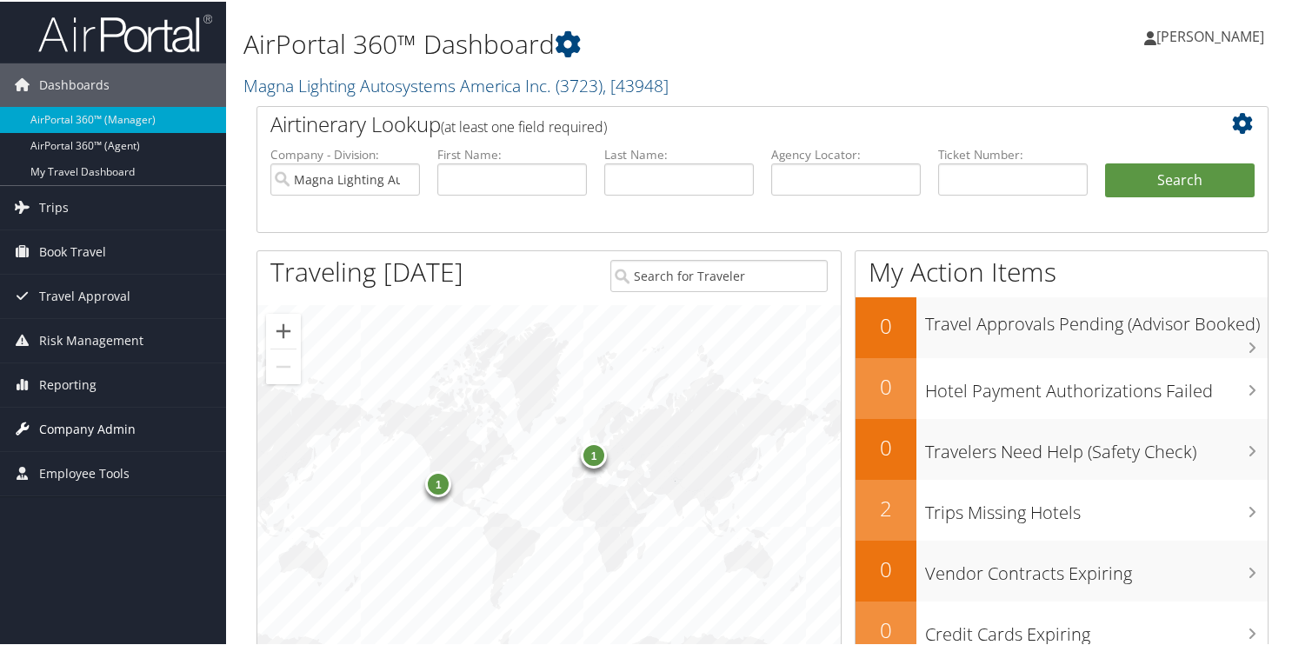
click at [90, 421] on span "Company Admin" at bounding box center [87, 427] width 97 height 43
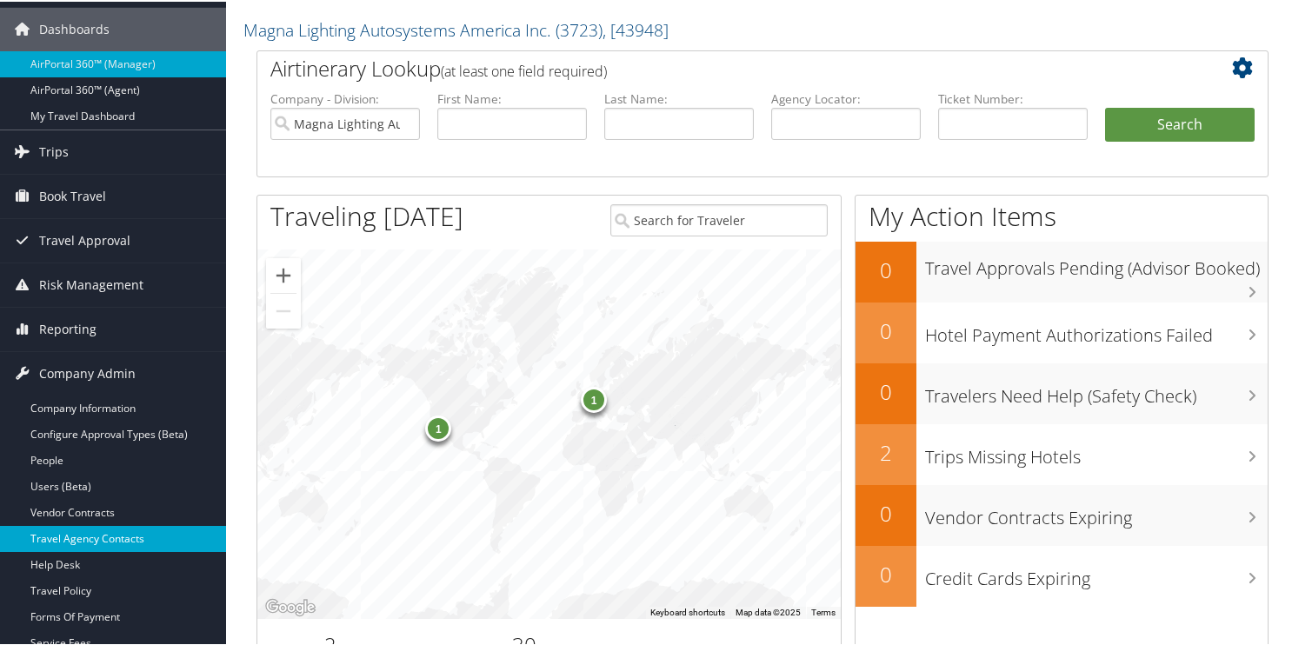
scroll to position [87, 0]
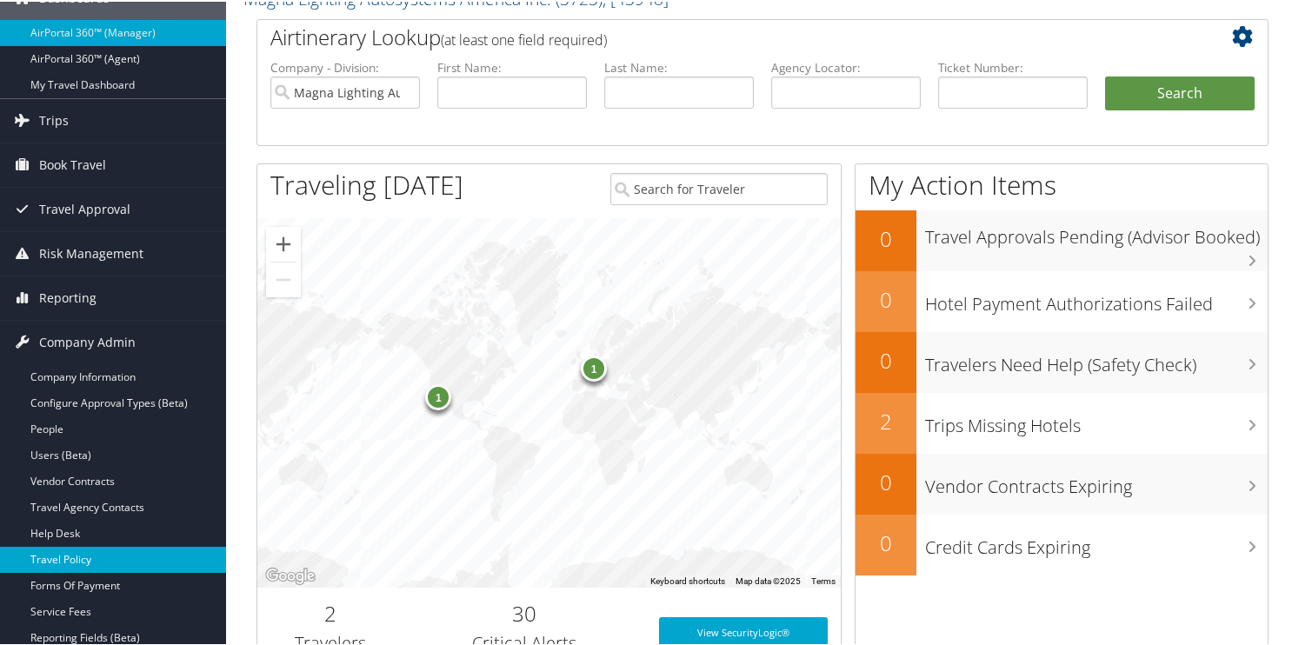
click at [69, 555] on link "Travel Policy" at bounding box center [113, 558] width 226 height 26
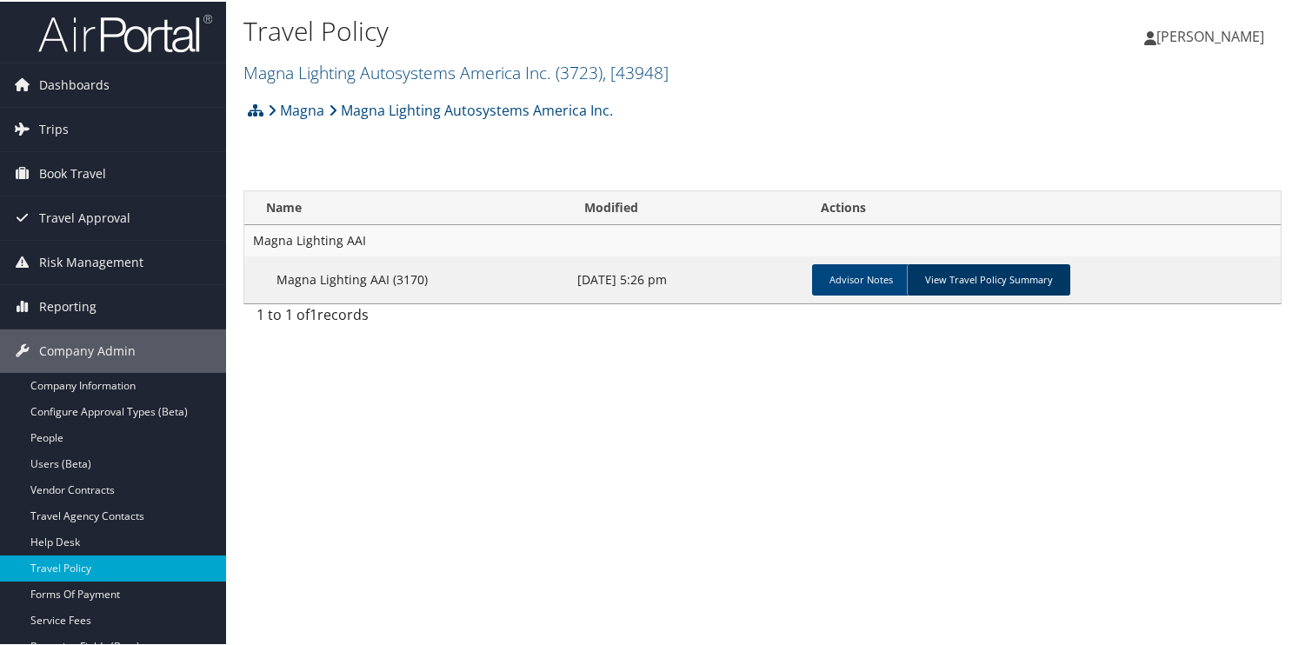
click at [953, 278] on link "View Travel Policy Summary" at bounding box center [988, 278] width 163 height 31
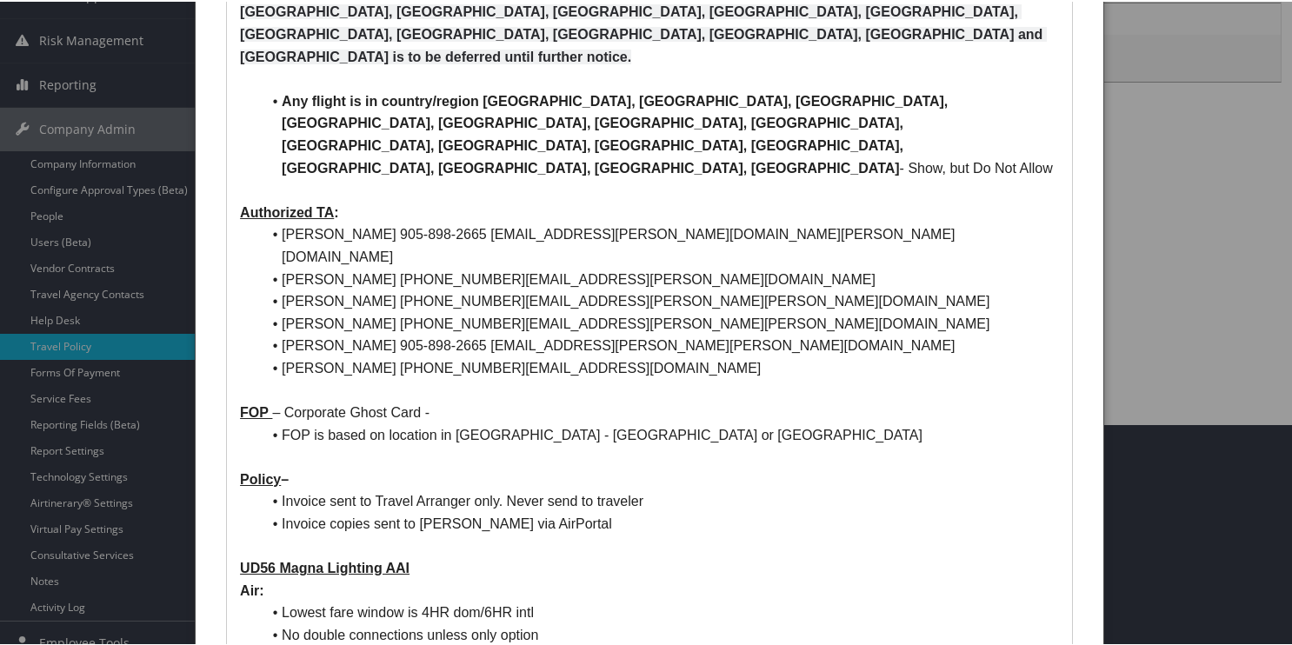
scroll to position [110, 0]
